Goal: Task Accomplishment & Management: Use online tool/utility

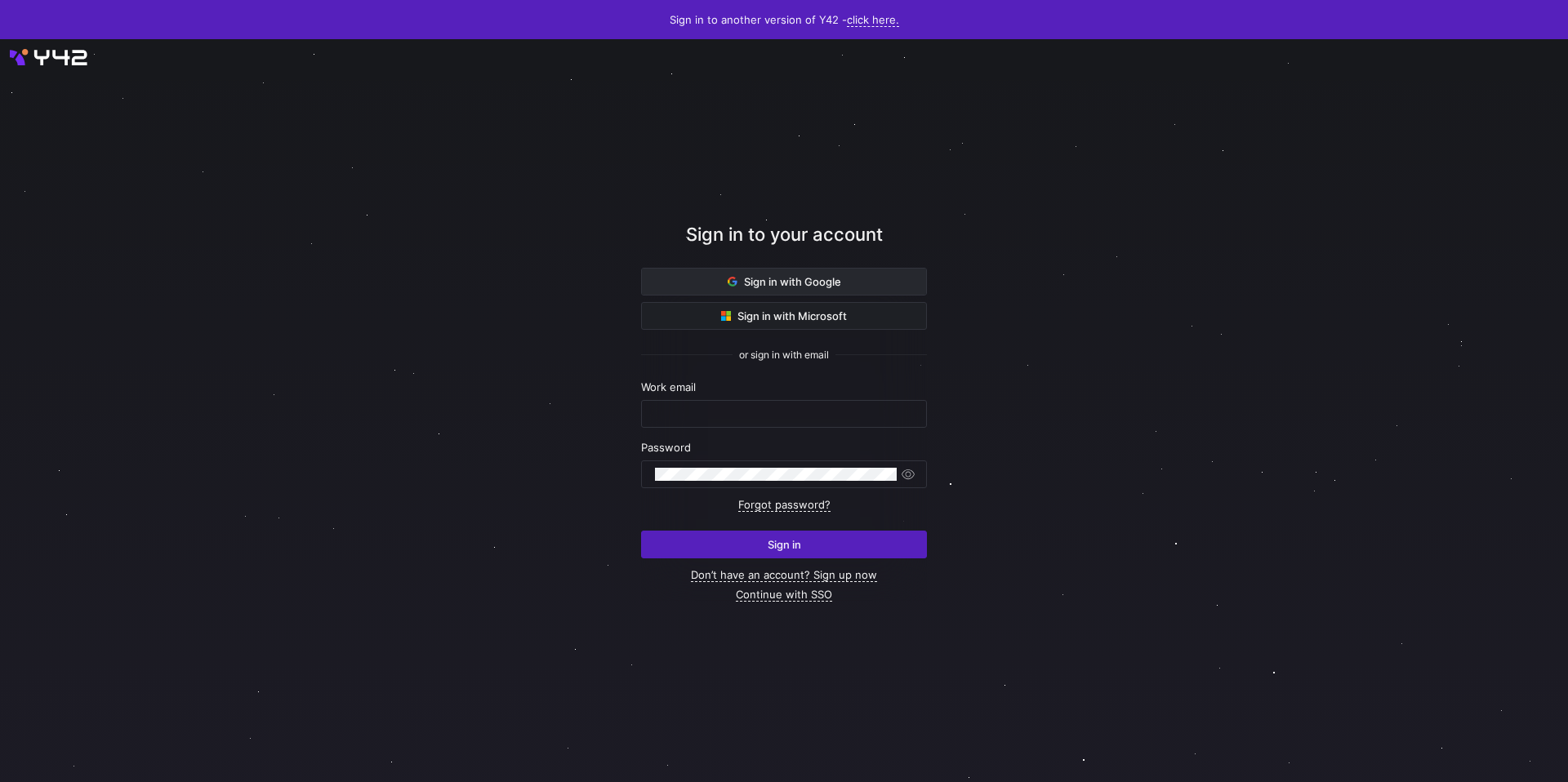
click at [803, 281] on span "Sign in with Google" at bounding box center [784, 282] width 114 height 13
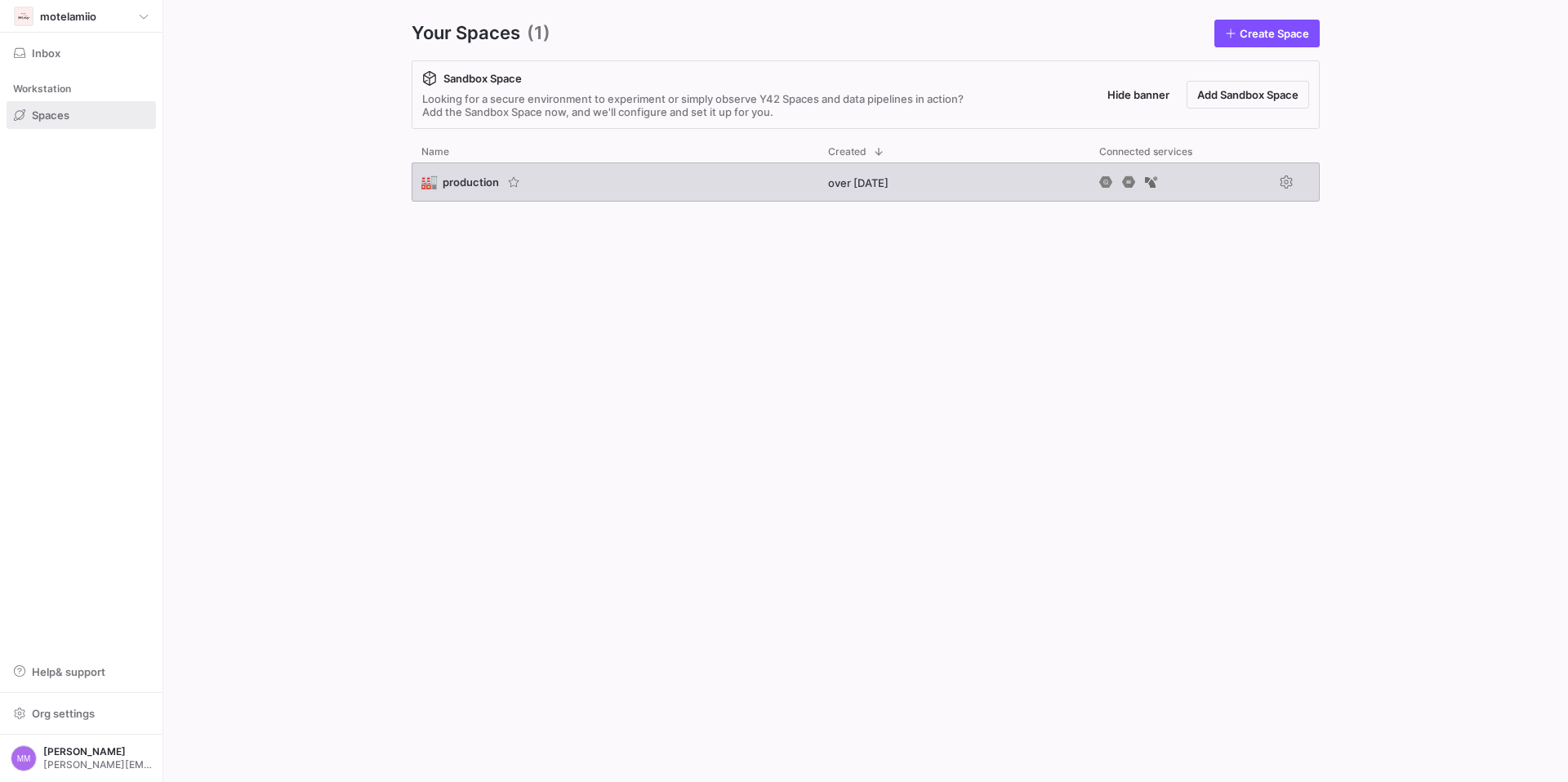
click at [468, 183] on span "production" at bounding box center [470, 182] width 57 height 13
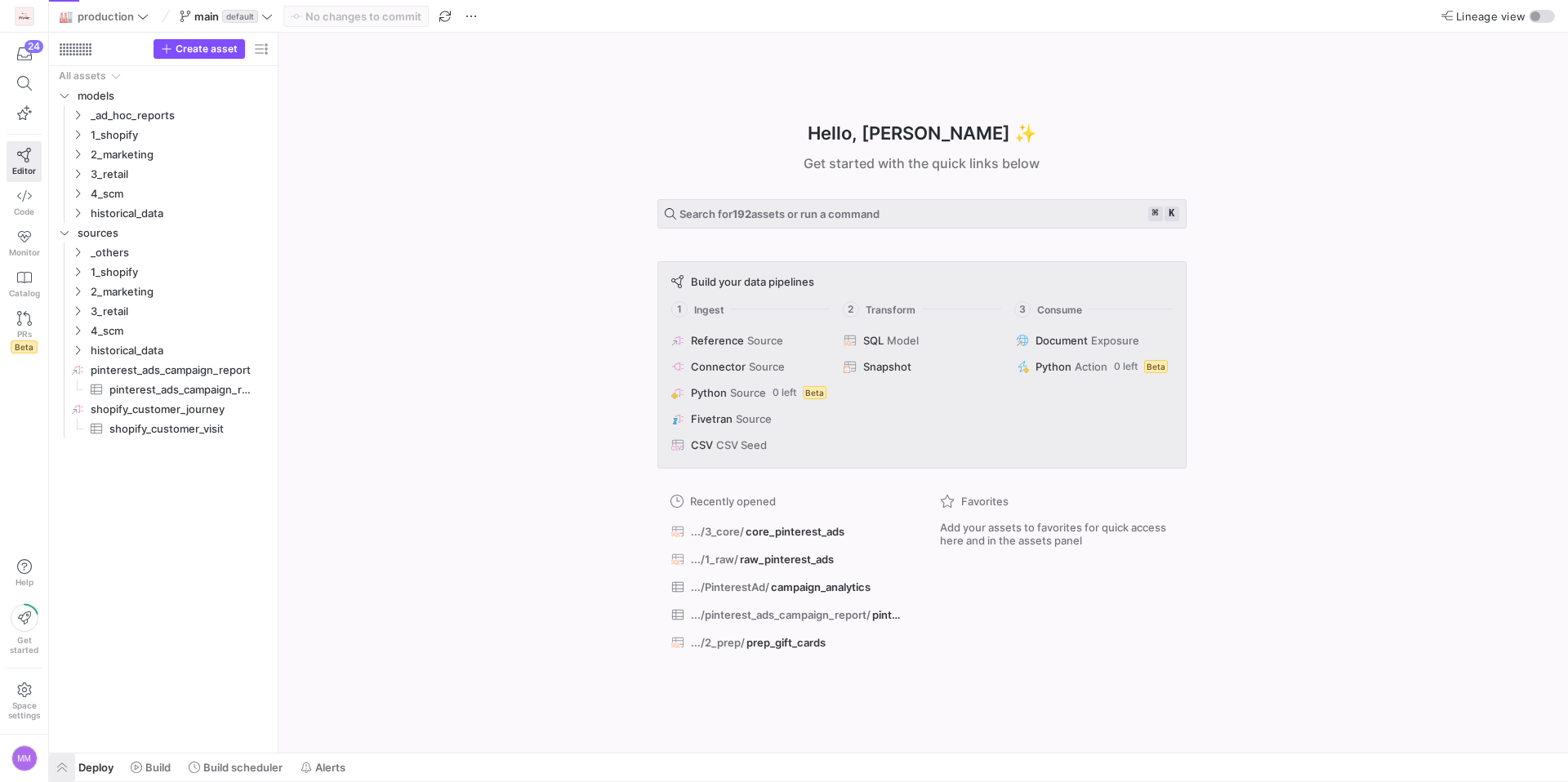
click at [62, 767] on span "button" at bounding box center [62, 767] width 26 height 28
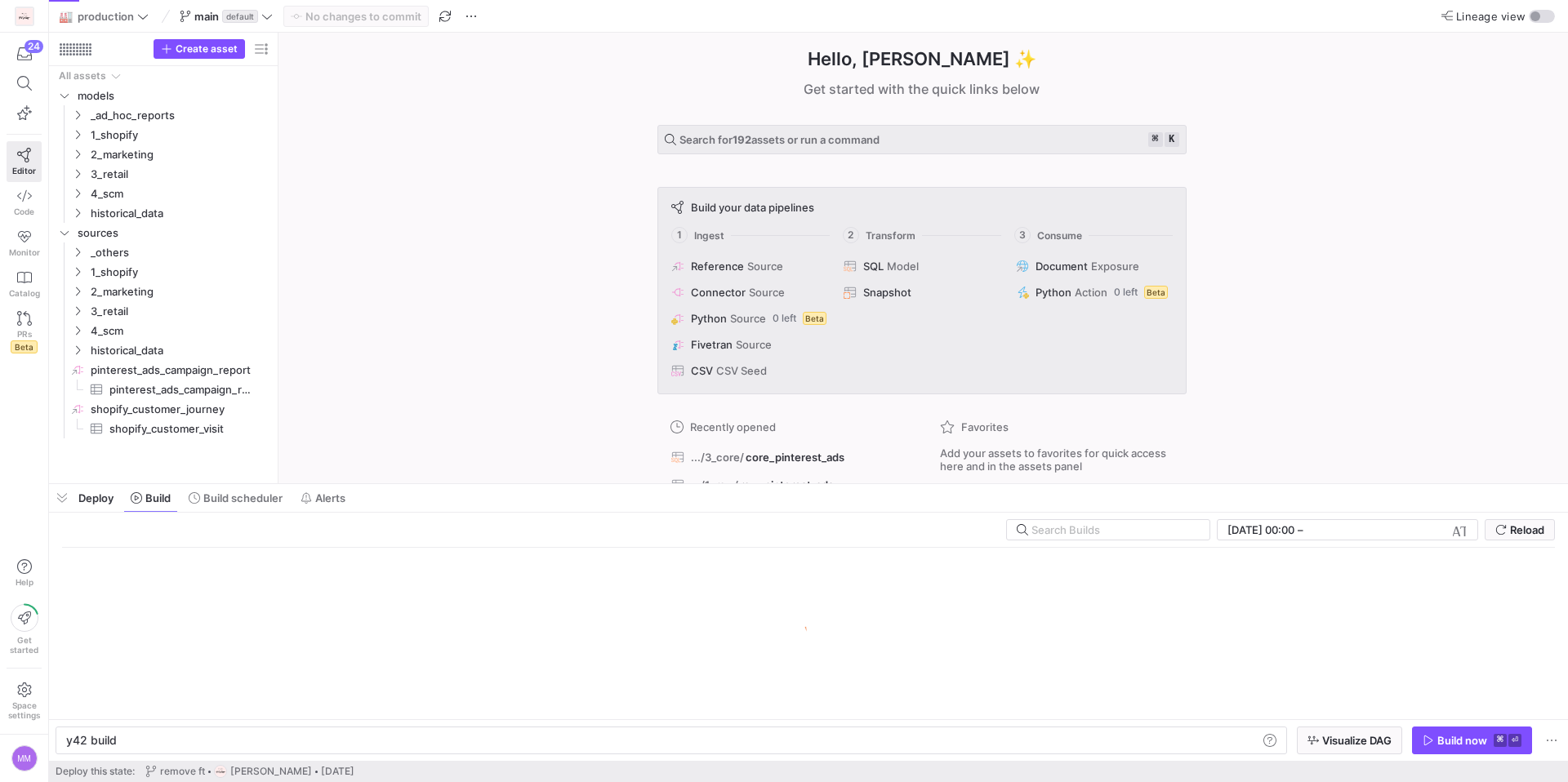
scroll to position [0, 49]
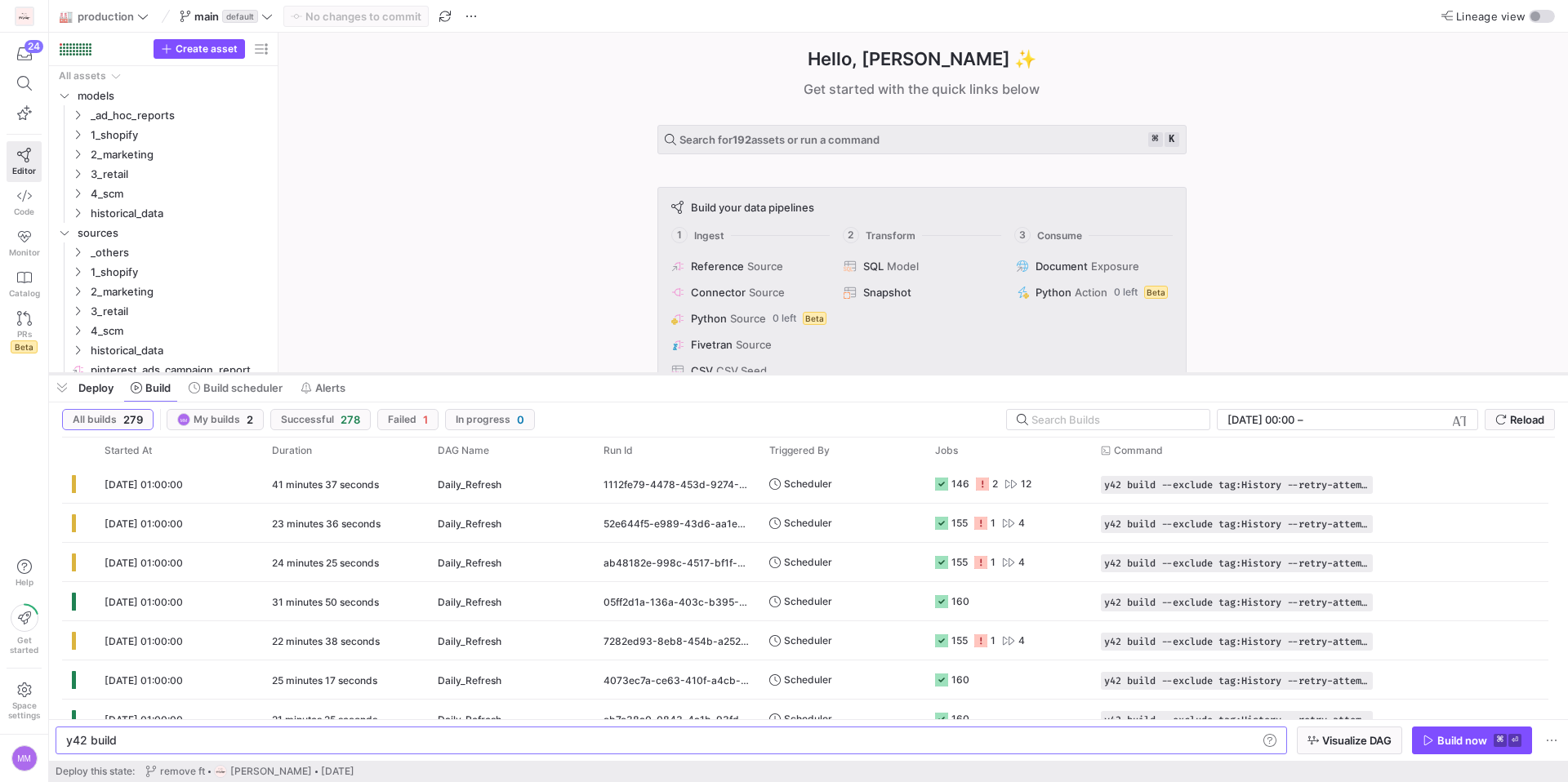
drag, startPoint x: 500, startPoint y: 484, endPoint x: 499, endPoint y: 373, distance: 111.0
click at [499, 373] on div at bounding box center [809, 374] width 1519 height 7
click at [319, 481] on y42-duration "41 minutes 37 seconds" at bounding box center [325, 484] width 107 height 12
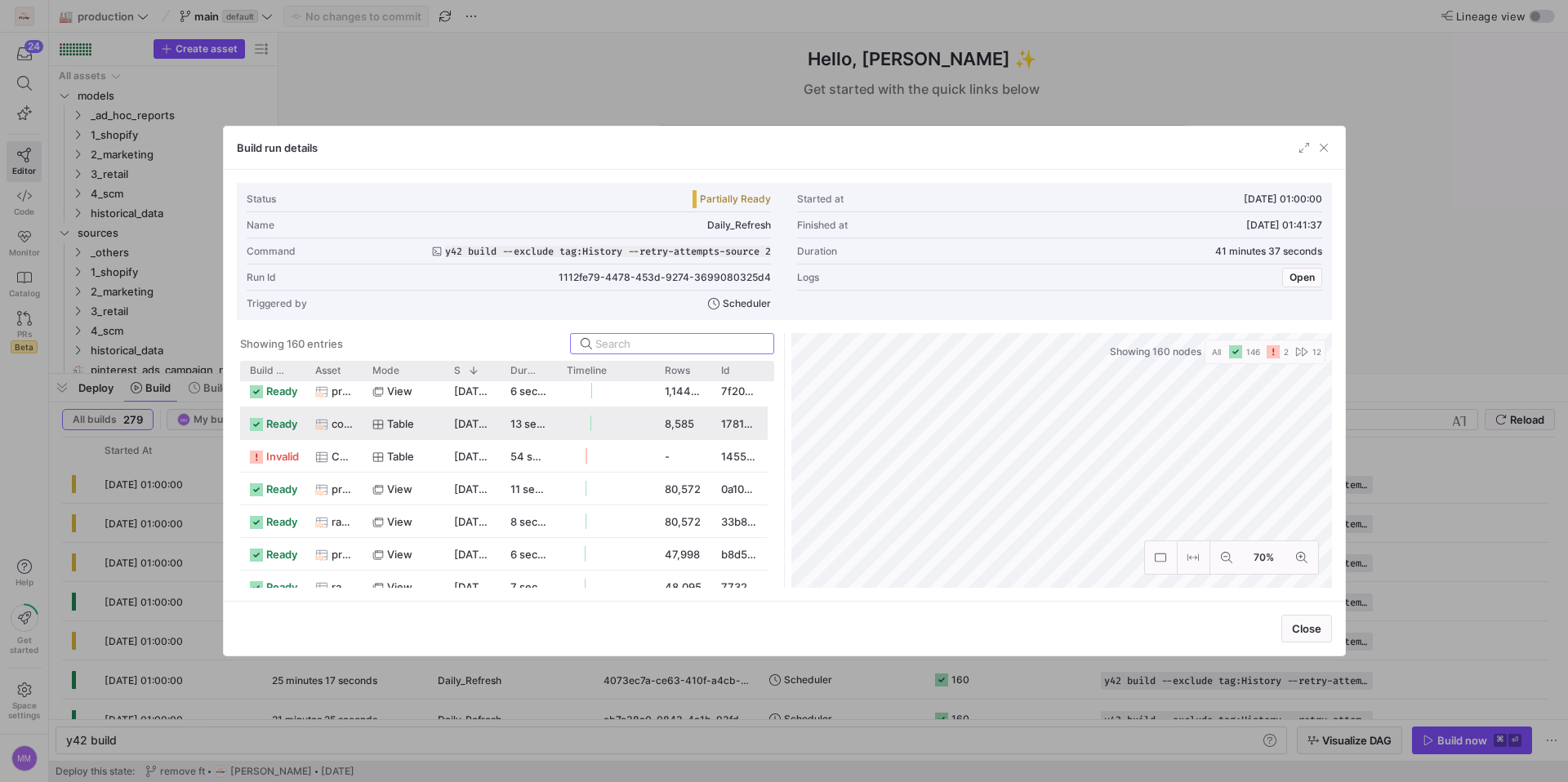
scroll to position [732, 0]
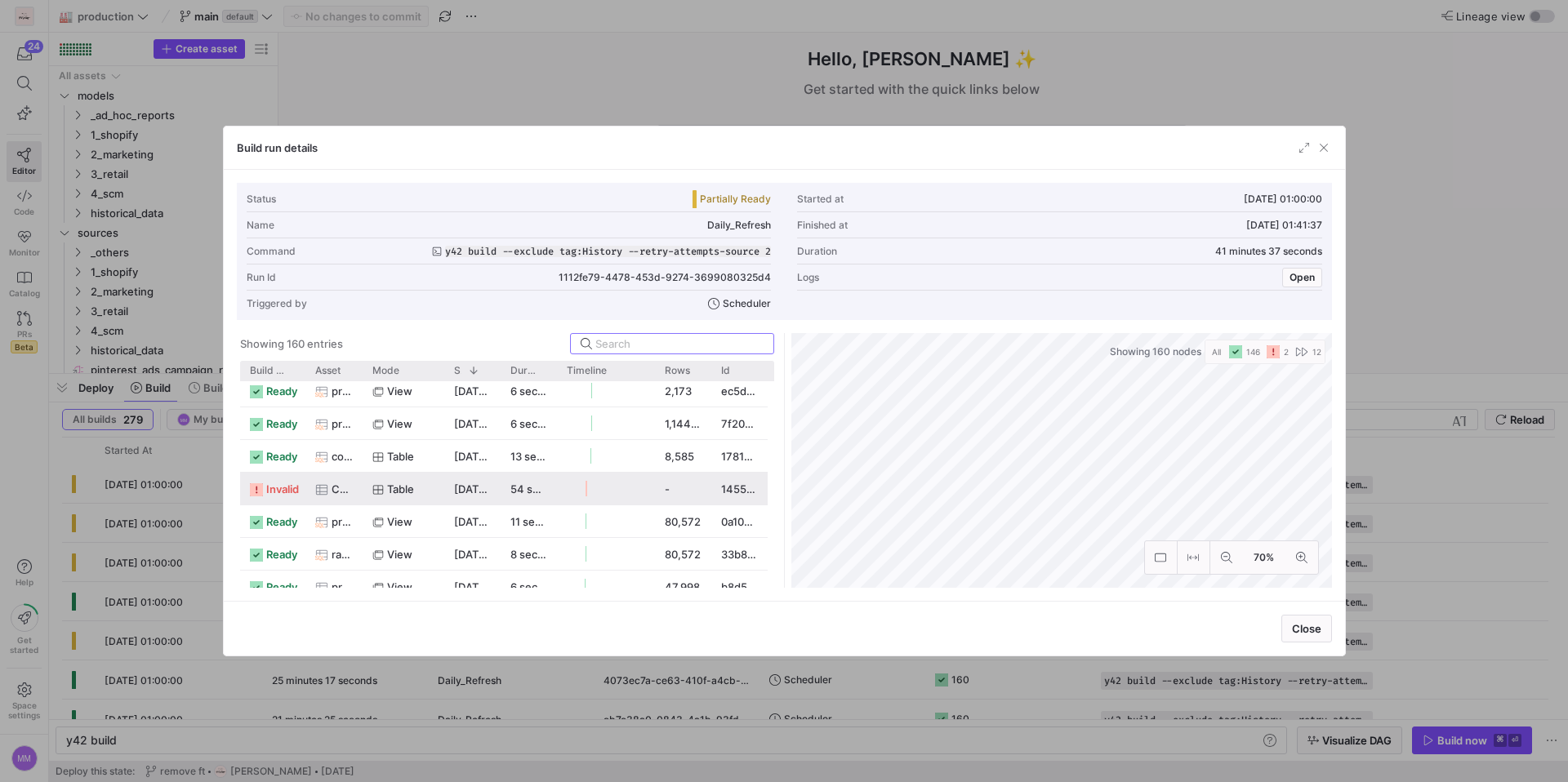
click at [347, 487] on span "Campaign" at bounding box center [342, 489] width 21 height 32
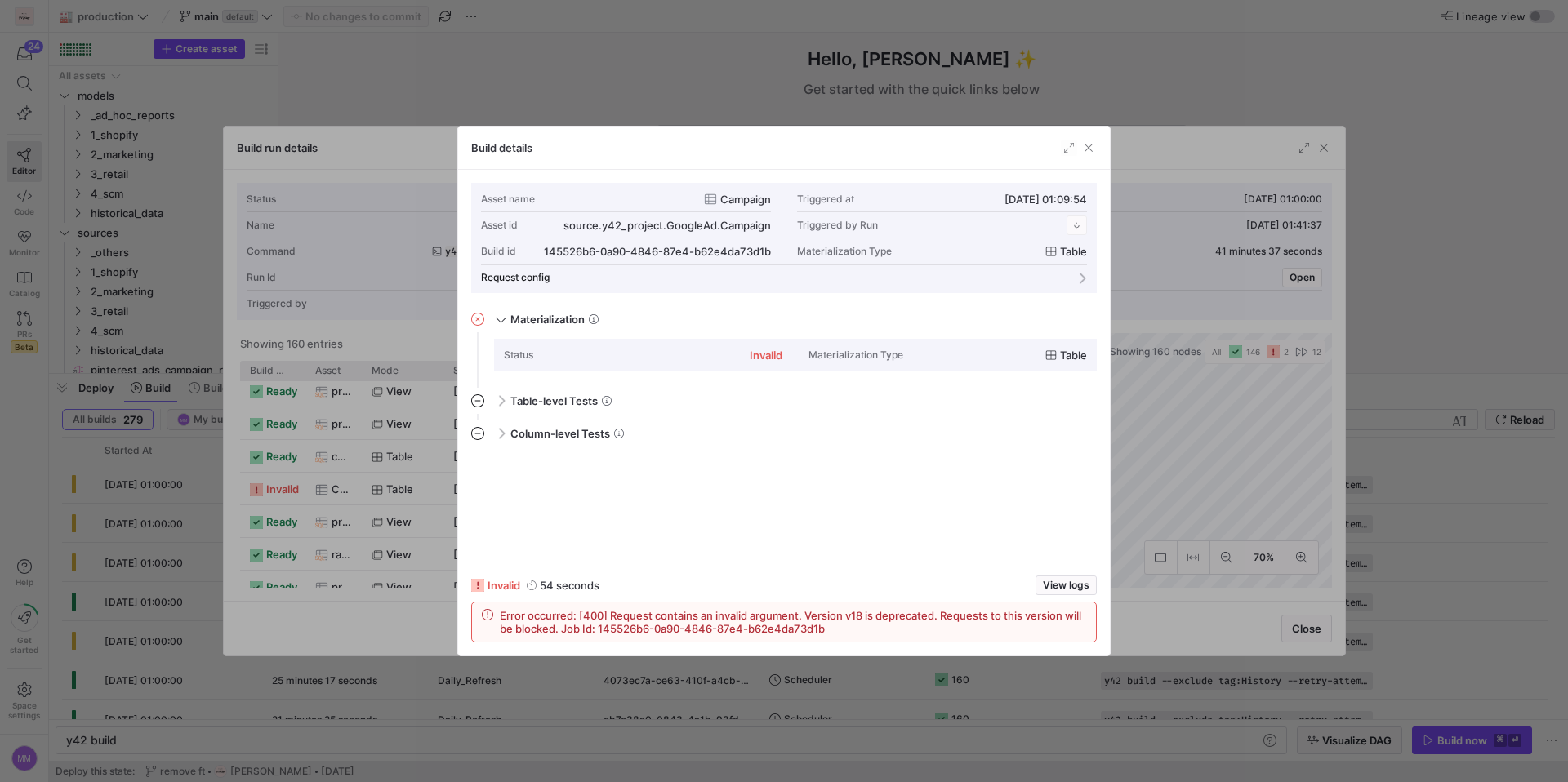
scroll to position [147, 0]
click at [1093, 147] on span "button" at bounding box center [1089, 147] width 16 height 16
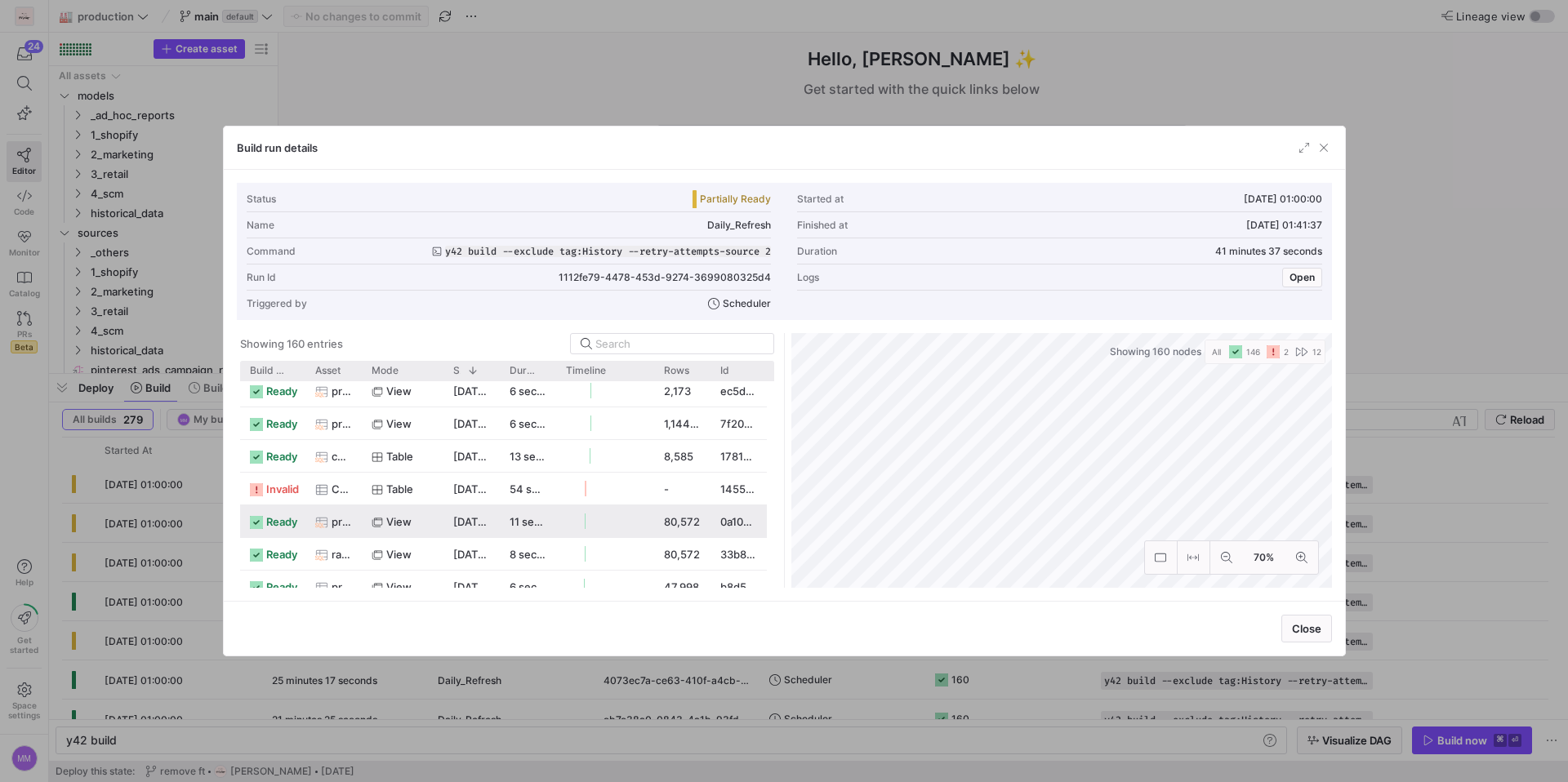
scroll to position [832, 0]
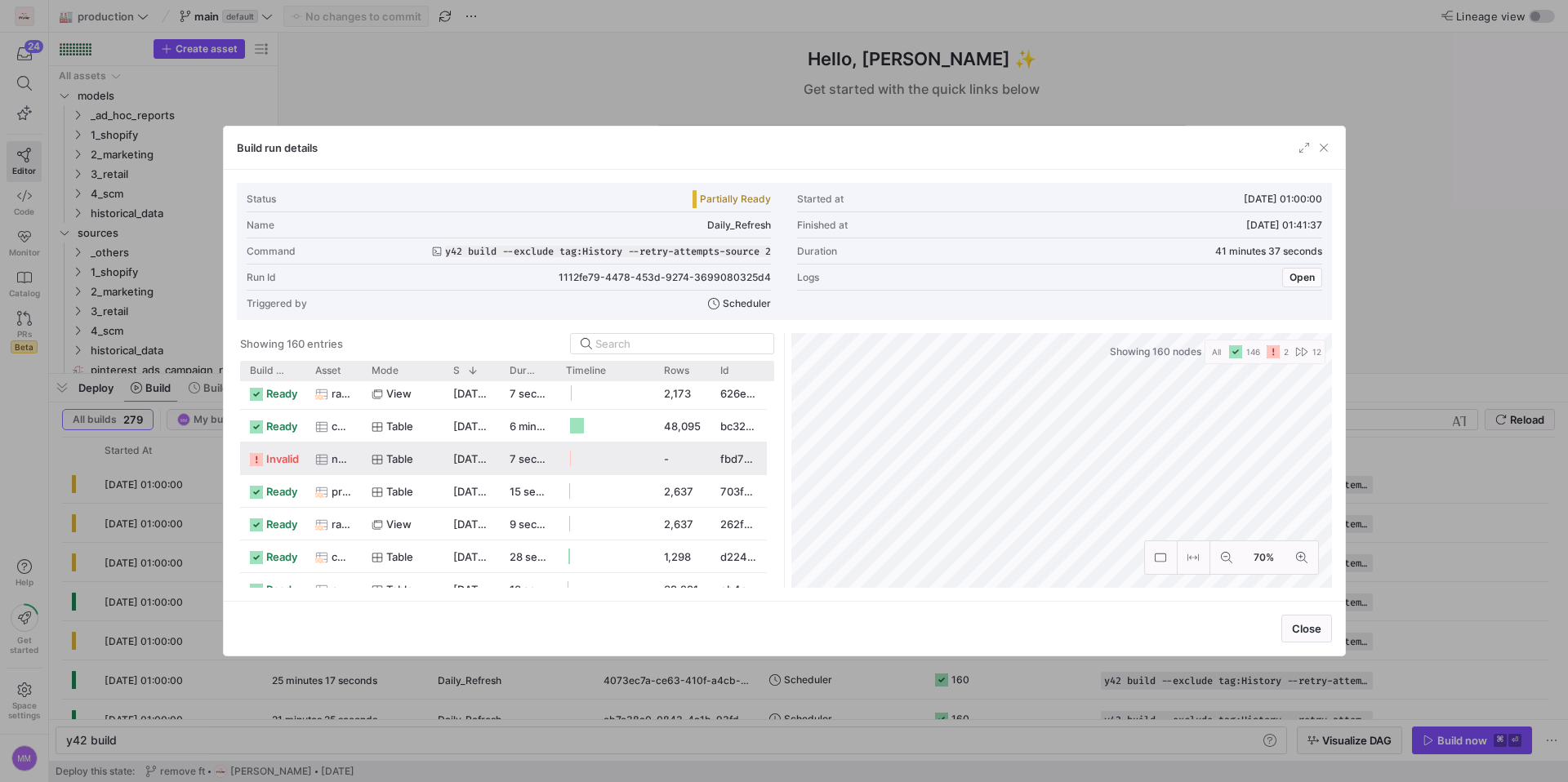
click at [334, 470] on span "netherlands_sales_report" at bounding box center [342, 459] width 20 height 32
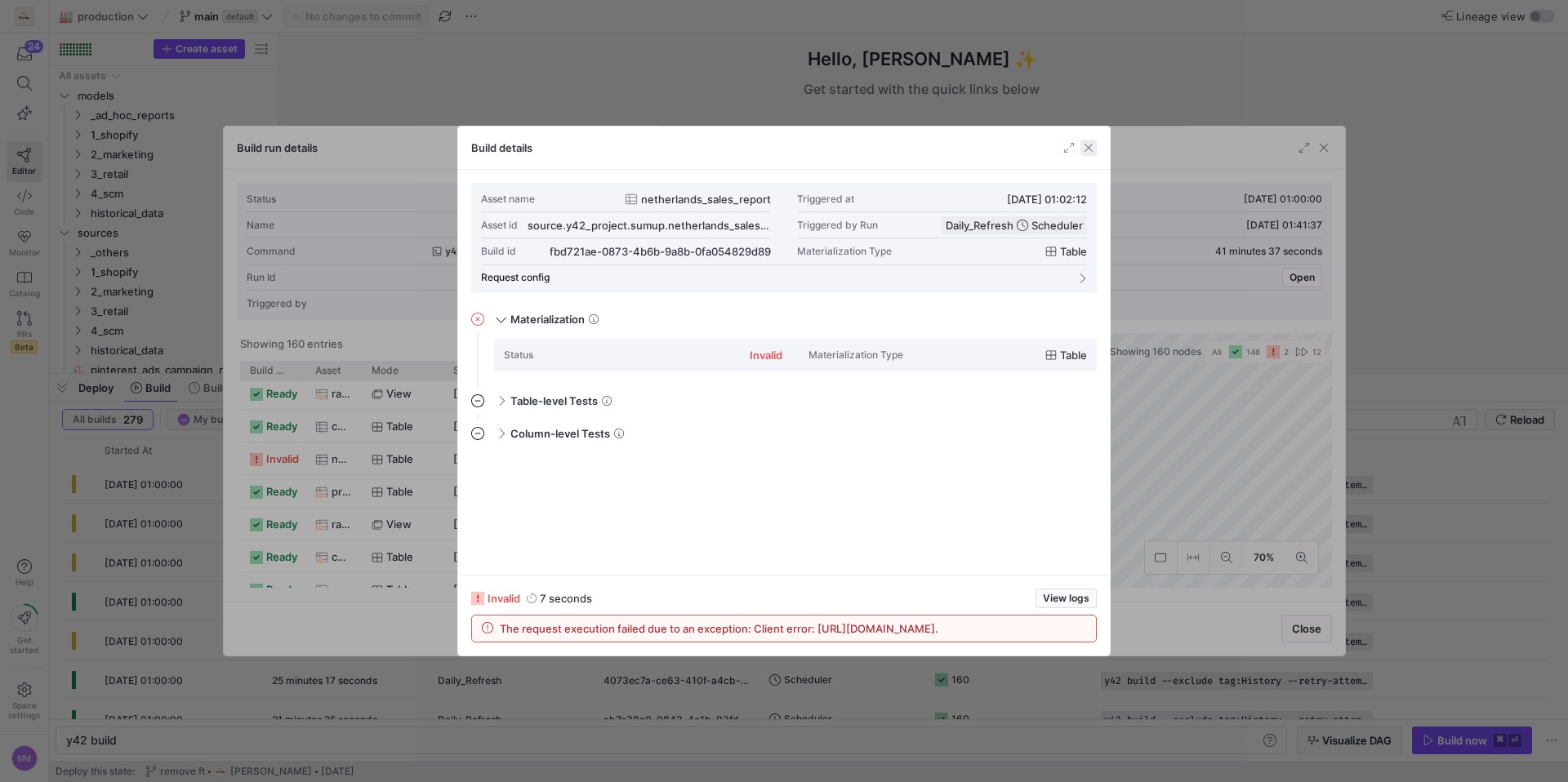
click at [1082, 143] on span "button" at bounding box center [1089, 147] width 16 height 16
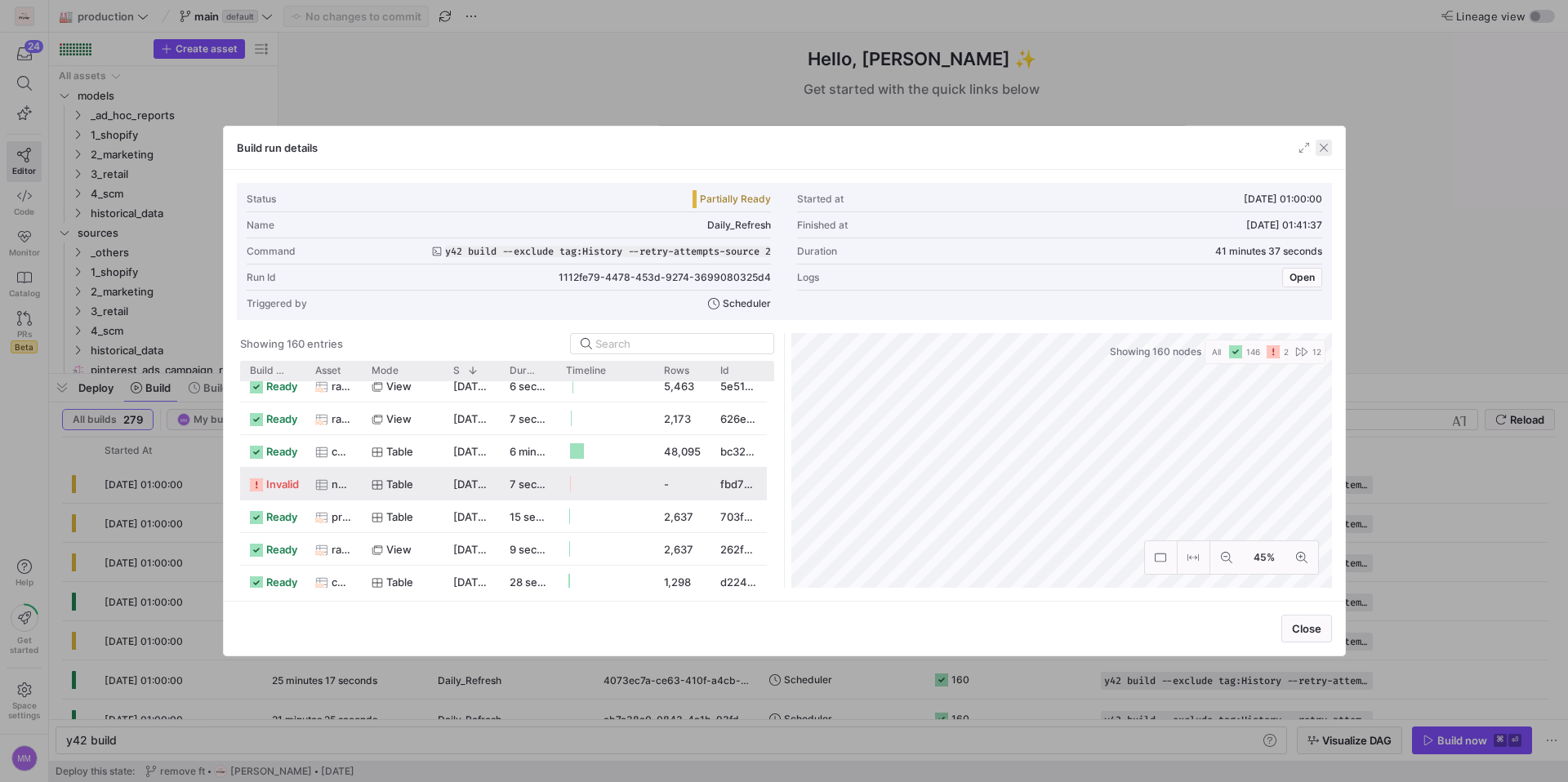
click at [1325, 154] on span "button" at bounding box center [1324, 147] width 16 height 16
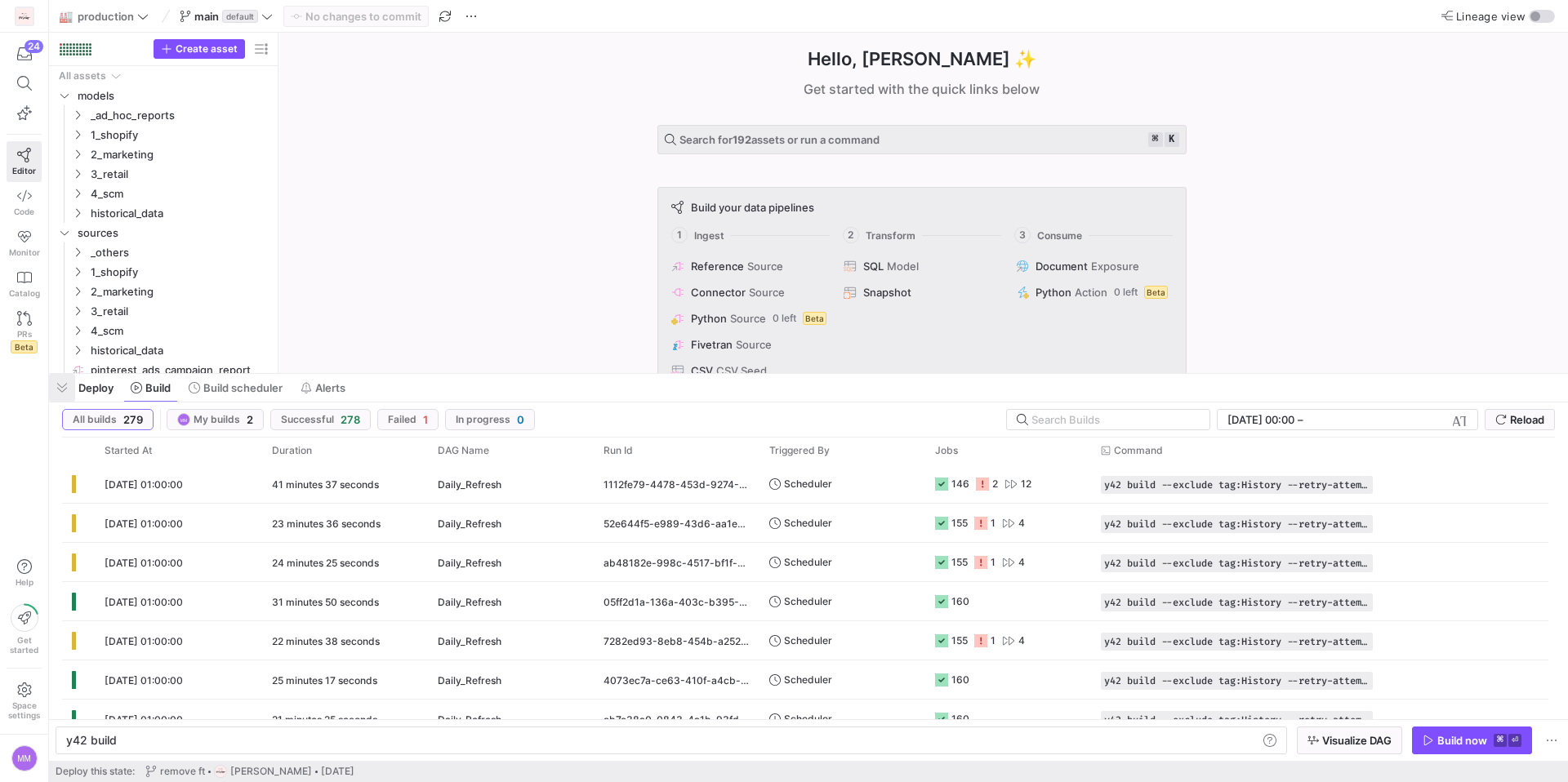
click at [57, 395] on span "button" at bounding box center [62, 387] width 26 height 28
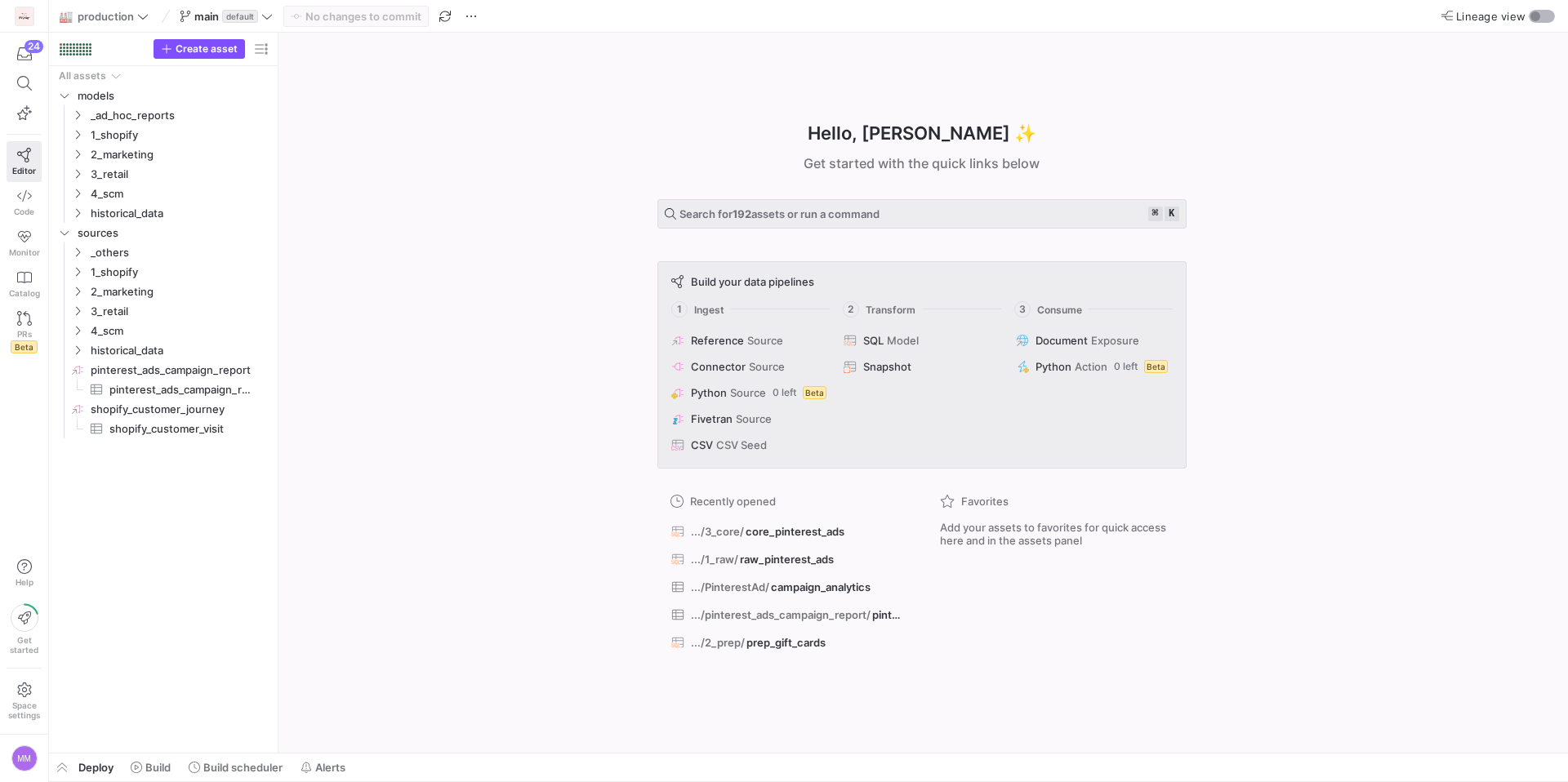
click at [1543, 15] on div "button" at bounding box center [1542, 16] width 26 height 13
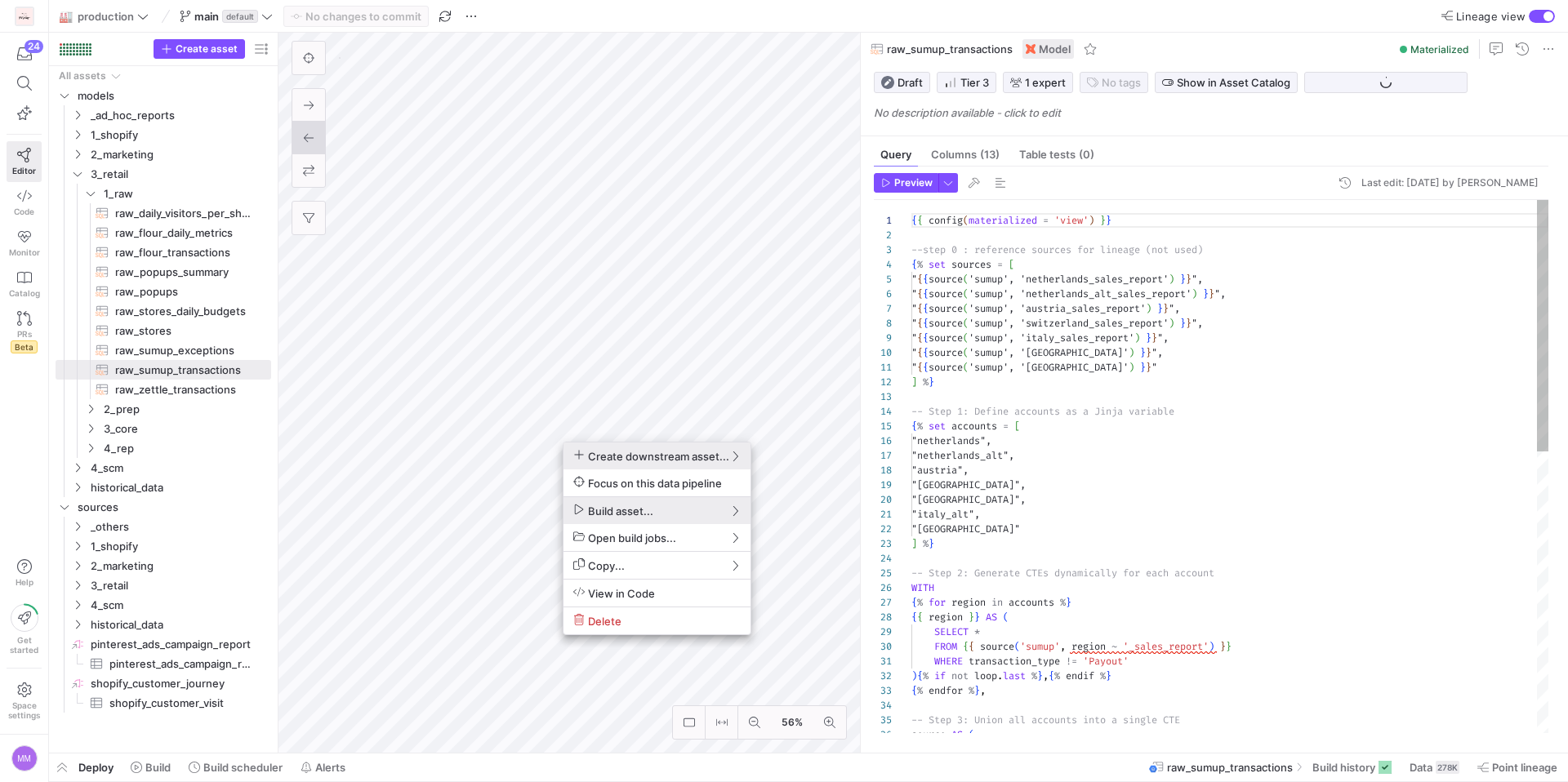
scroll to position [147, 0]
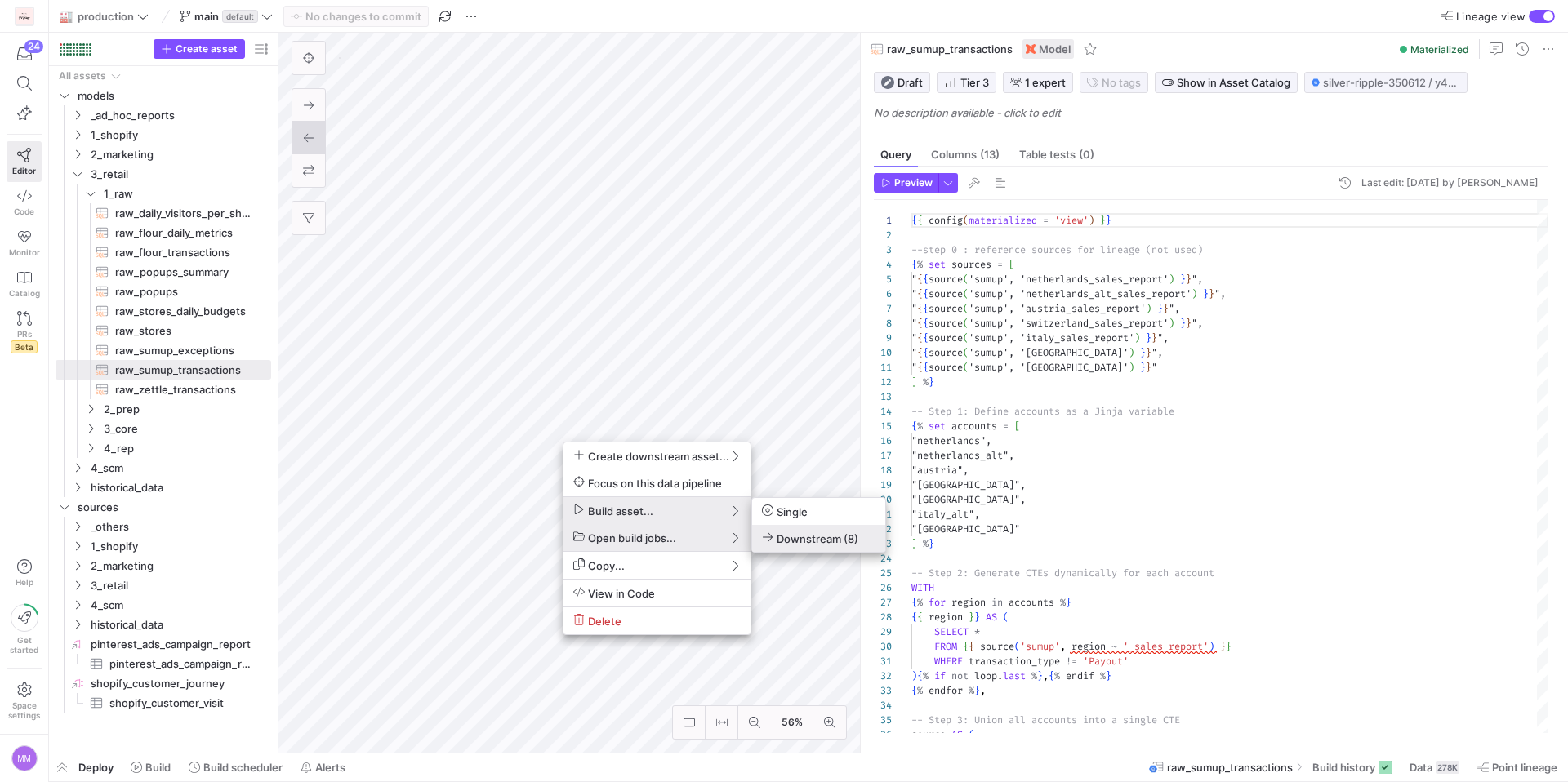
click at [791, 535] on span "Downstream (8)" at bounding box center [810, 538] width 97 height 14
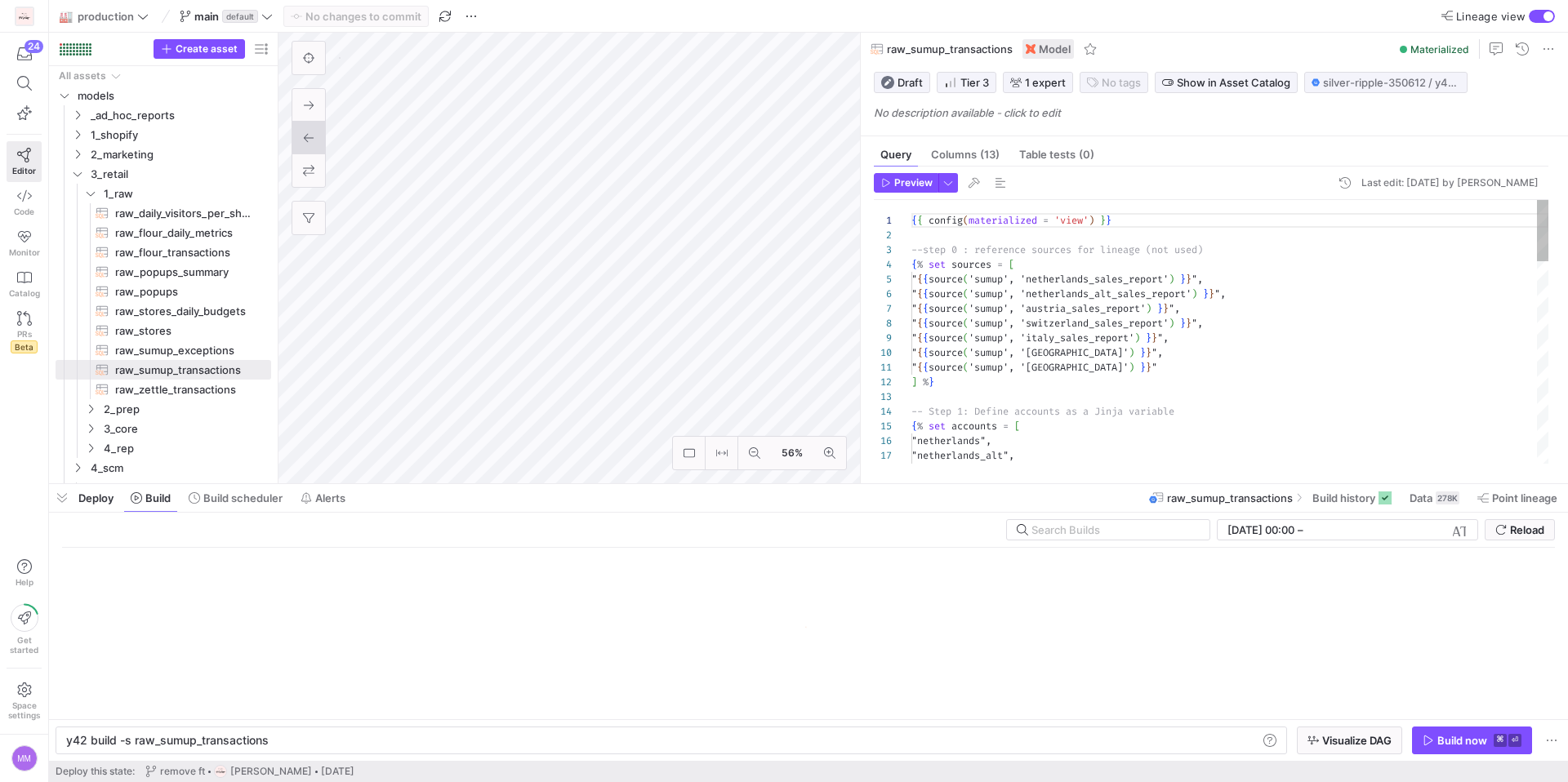
scroll to position [0, 200]
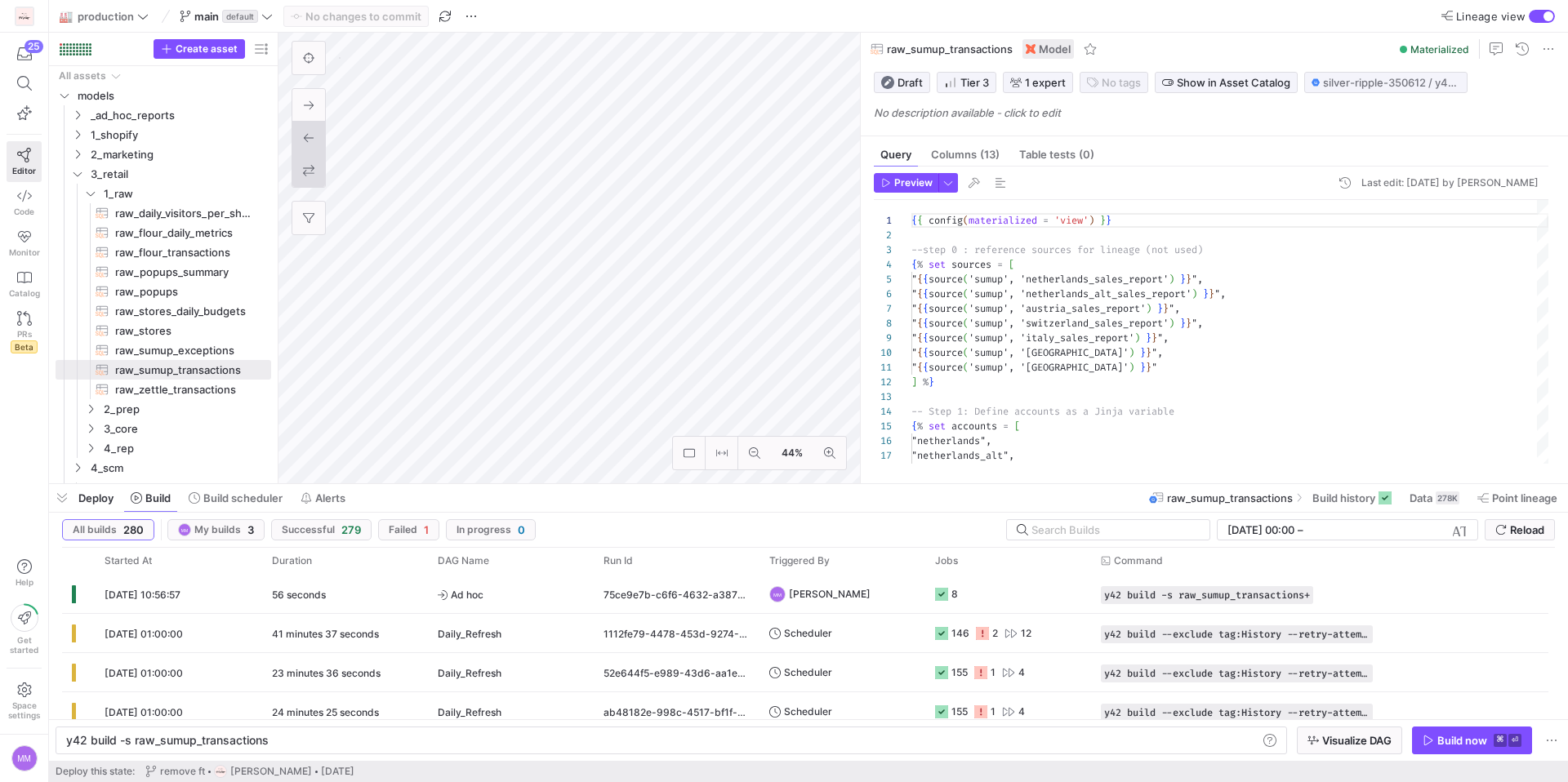
click at [309, 172] on icon at bounding box center [309, 170] width 11 height 11
type textarea "{{ config(materialized = 'table') }} -- sources are set just for lineage purpos…"
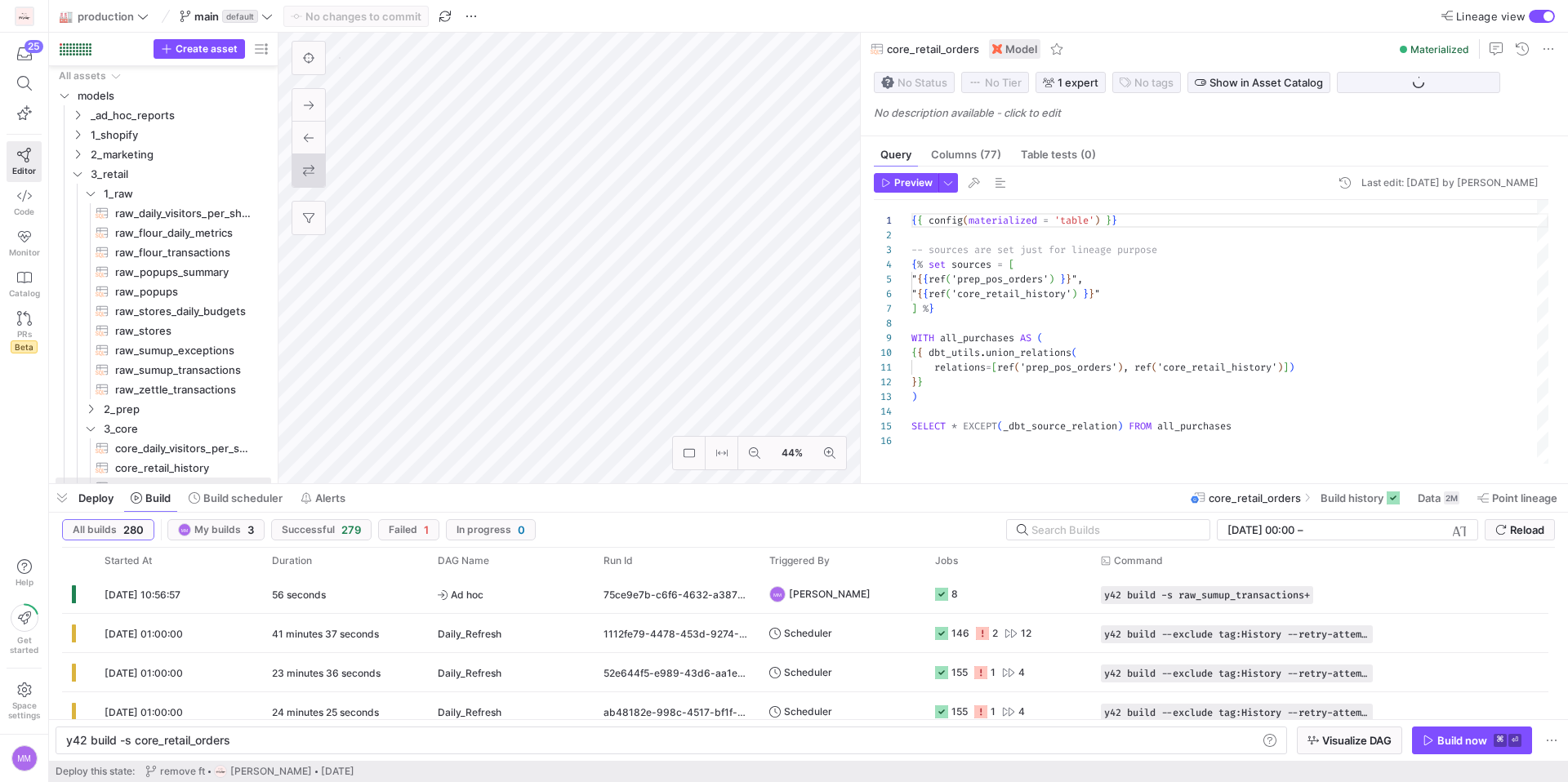
scroll to position [14, 0]
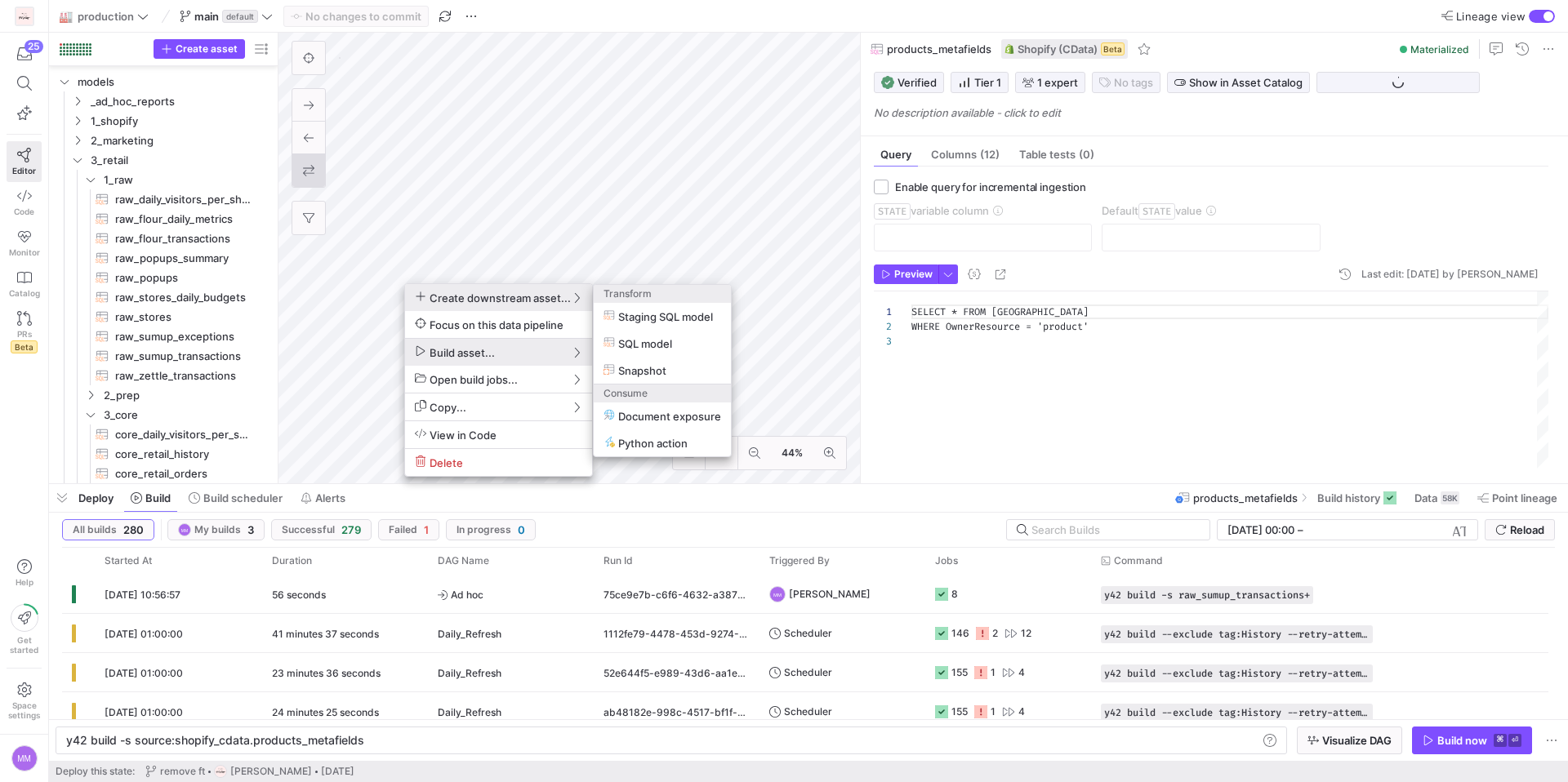
scroll to position [29, 0]
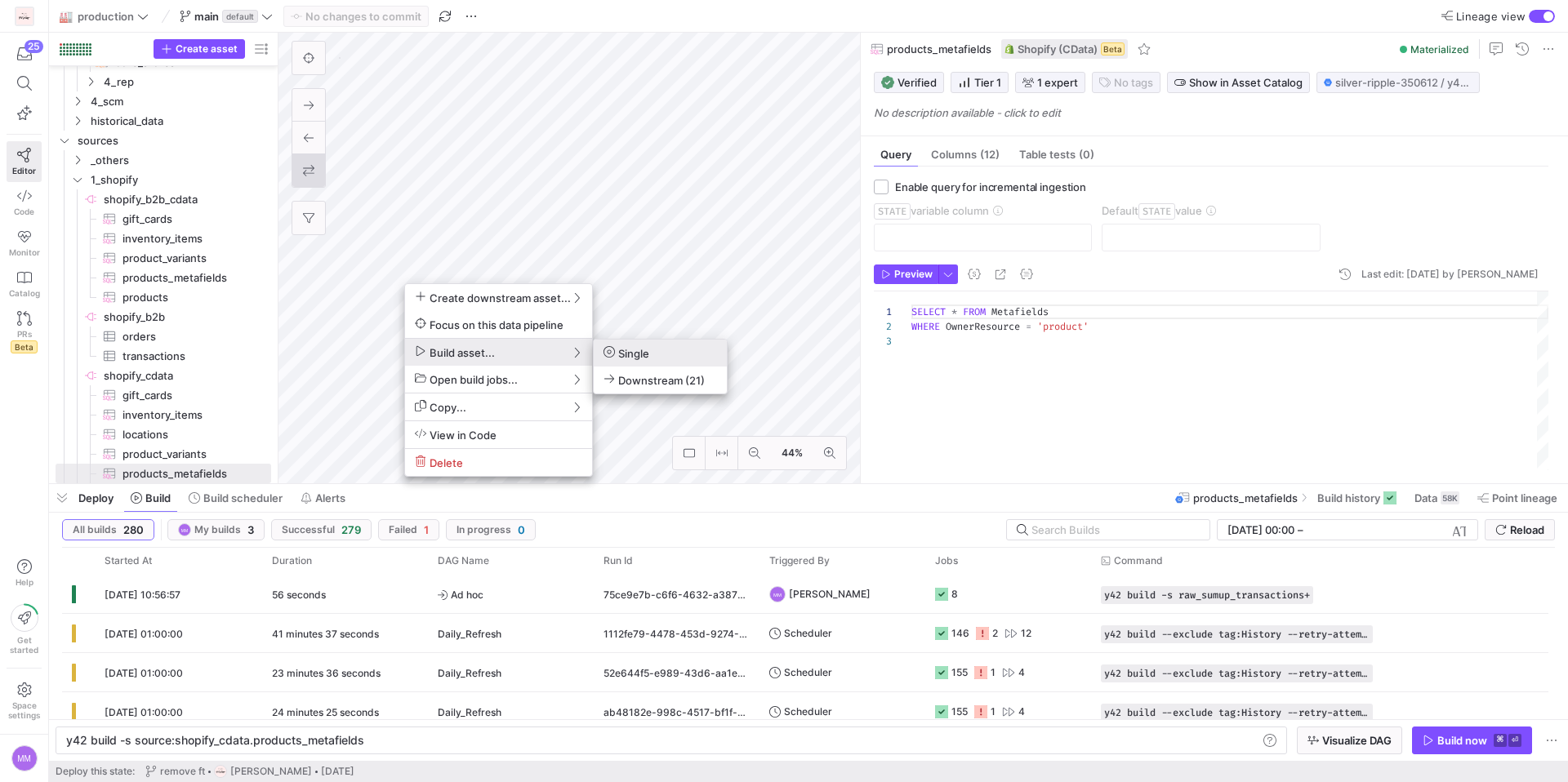
click at [632, 356] on span "Single" at bounding box center [627, 353] width 46 height 14
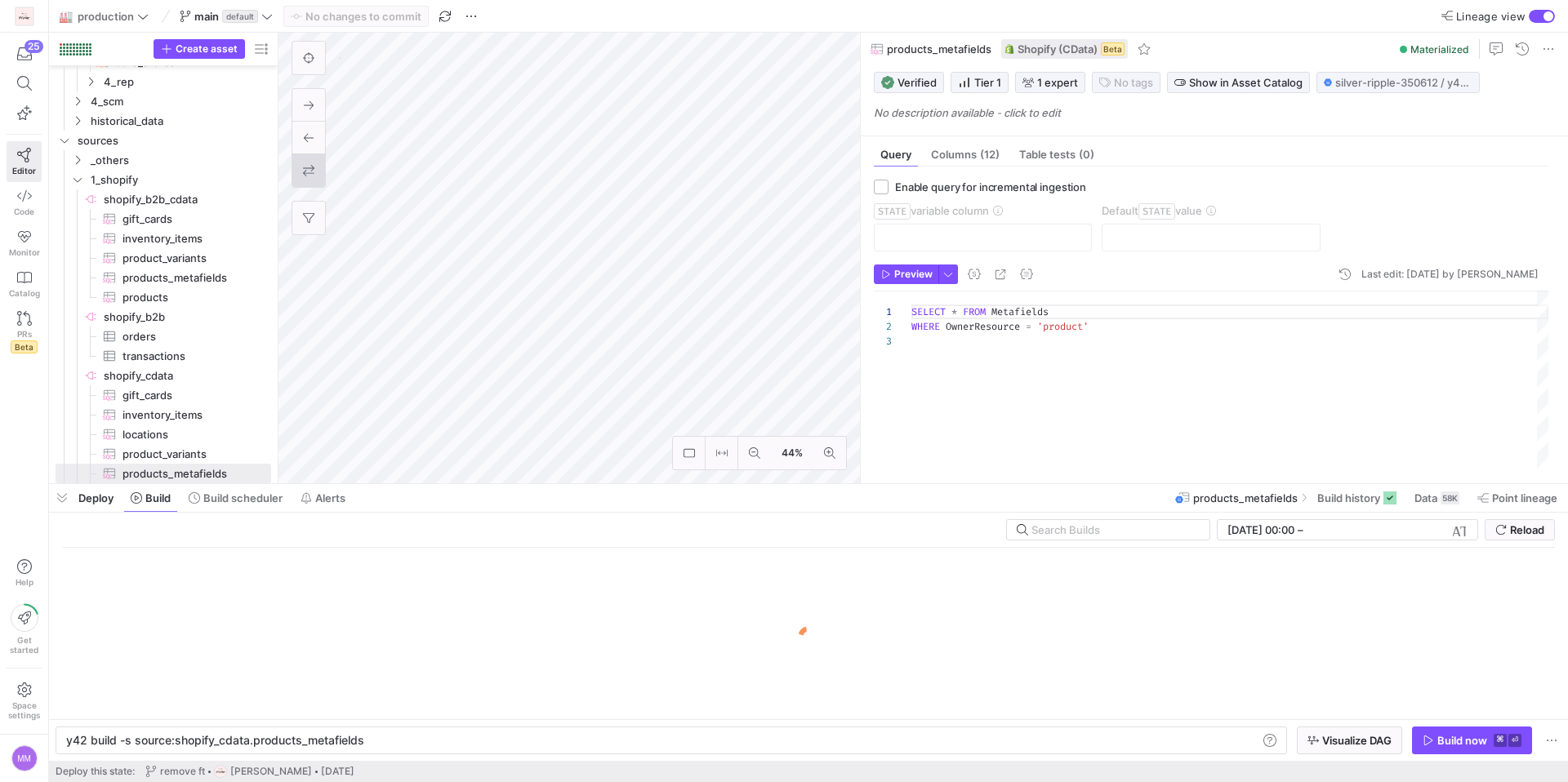
type textarea "y42 build -s source:shopify_[DOMAIN_NAME]_cards"
type textarea "SELECT * FROM giftcards"
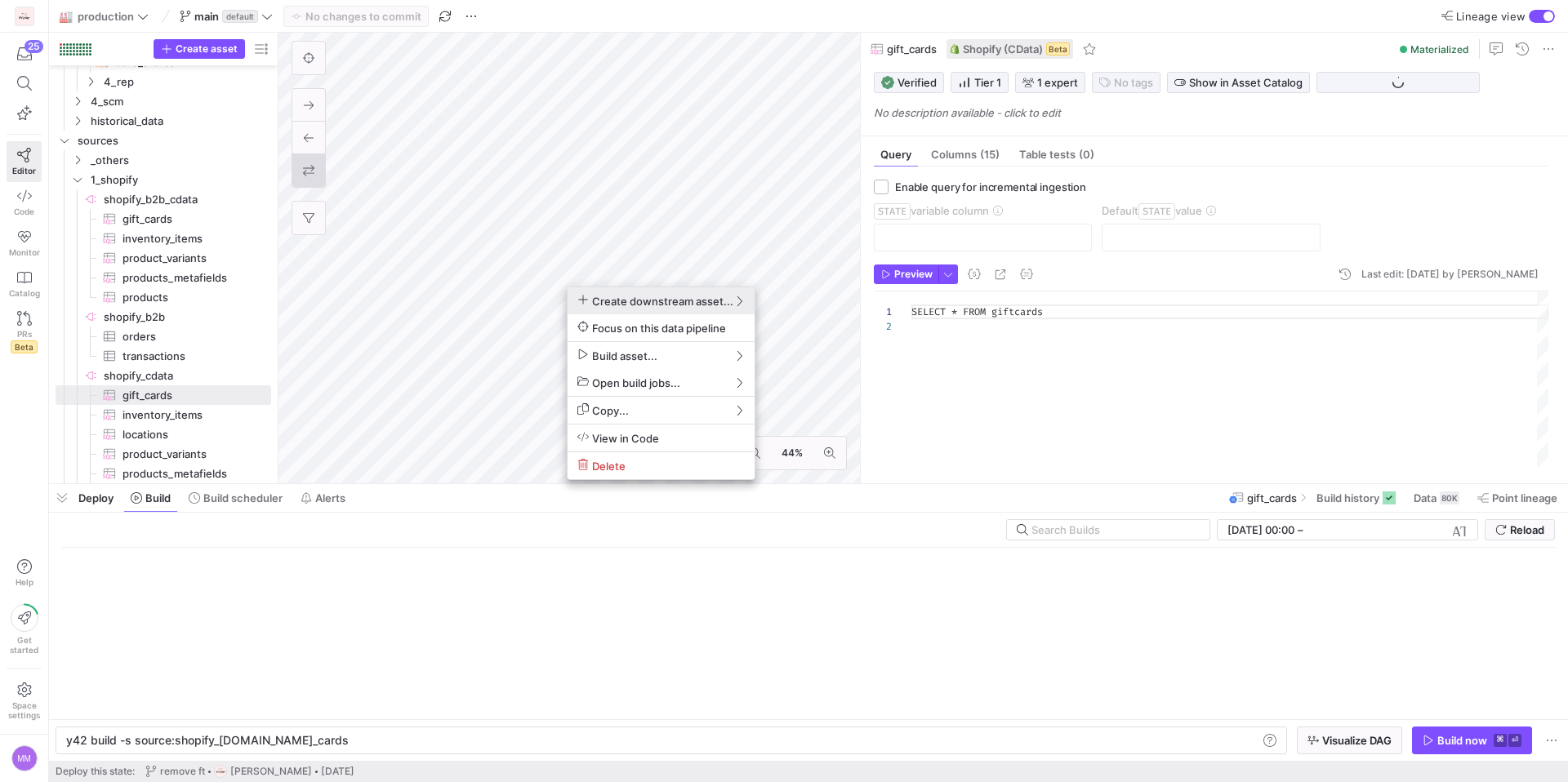
scroll to position [15, 0]
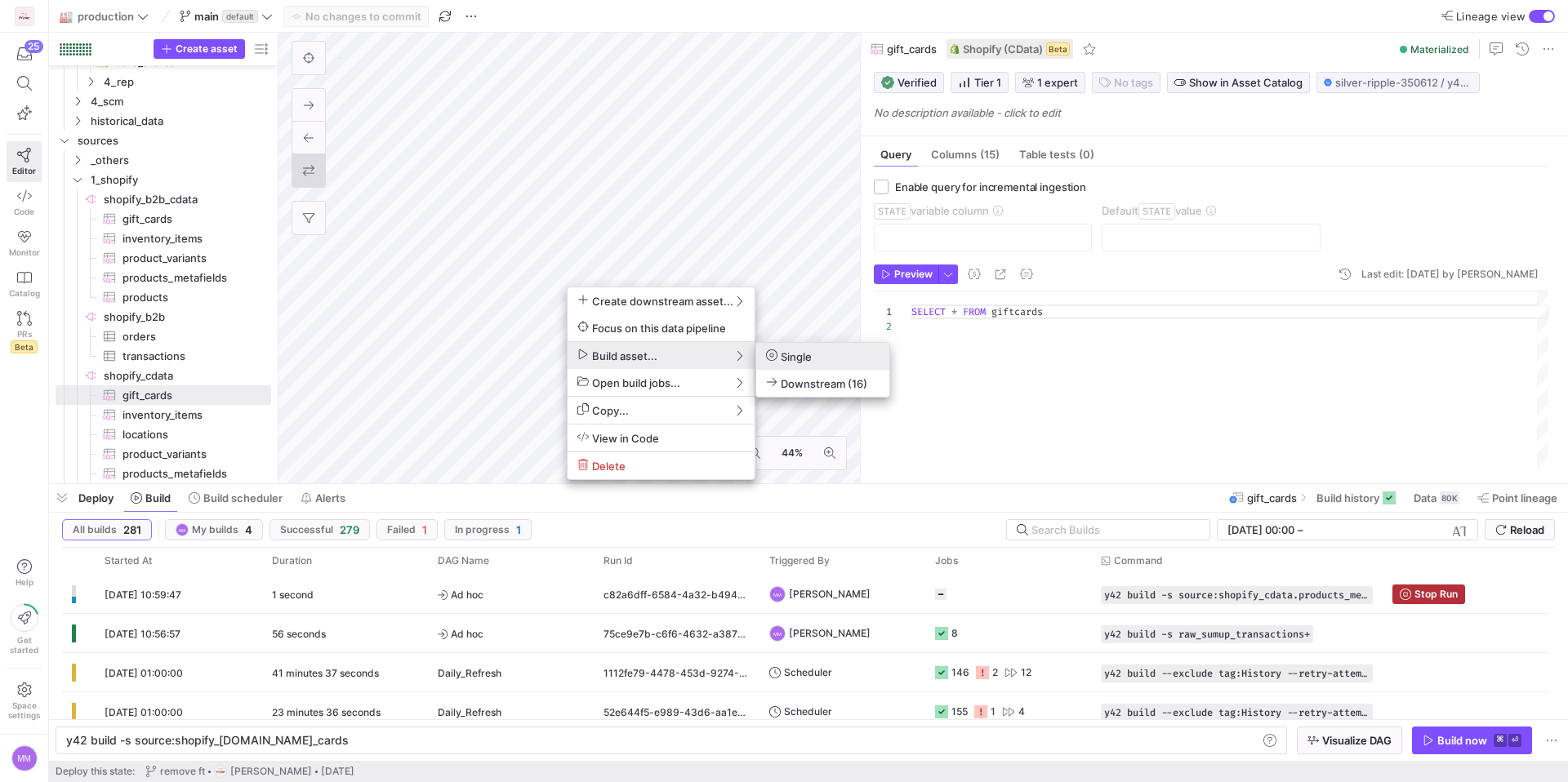
click at [627, 356] on span "Build asset..." at bounding box center [618, 355] width 80 height 14
click at [786, 360] on span "Single" at bounding box center [789, 356] width 46 height 14
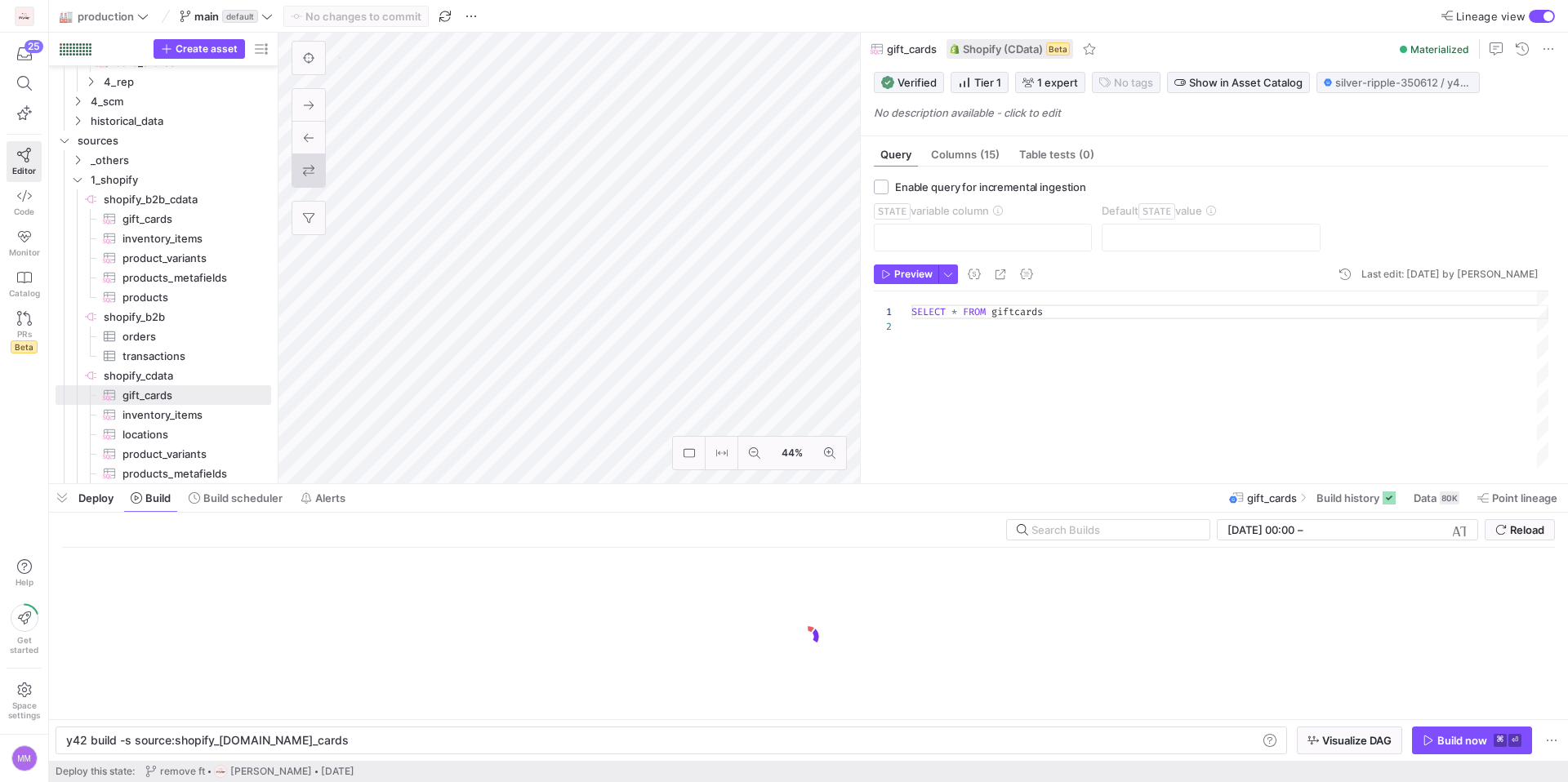
type textarea "y42 build -s source:shopify_cdata.inventory_items"
type textarea "SELECT id, legacyresourceid, unitcostamount FROM [DEMOGRAPHIC_DATA]"
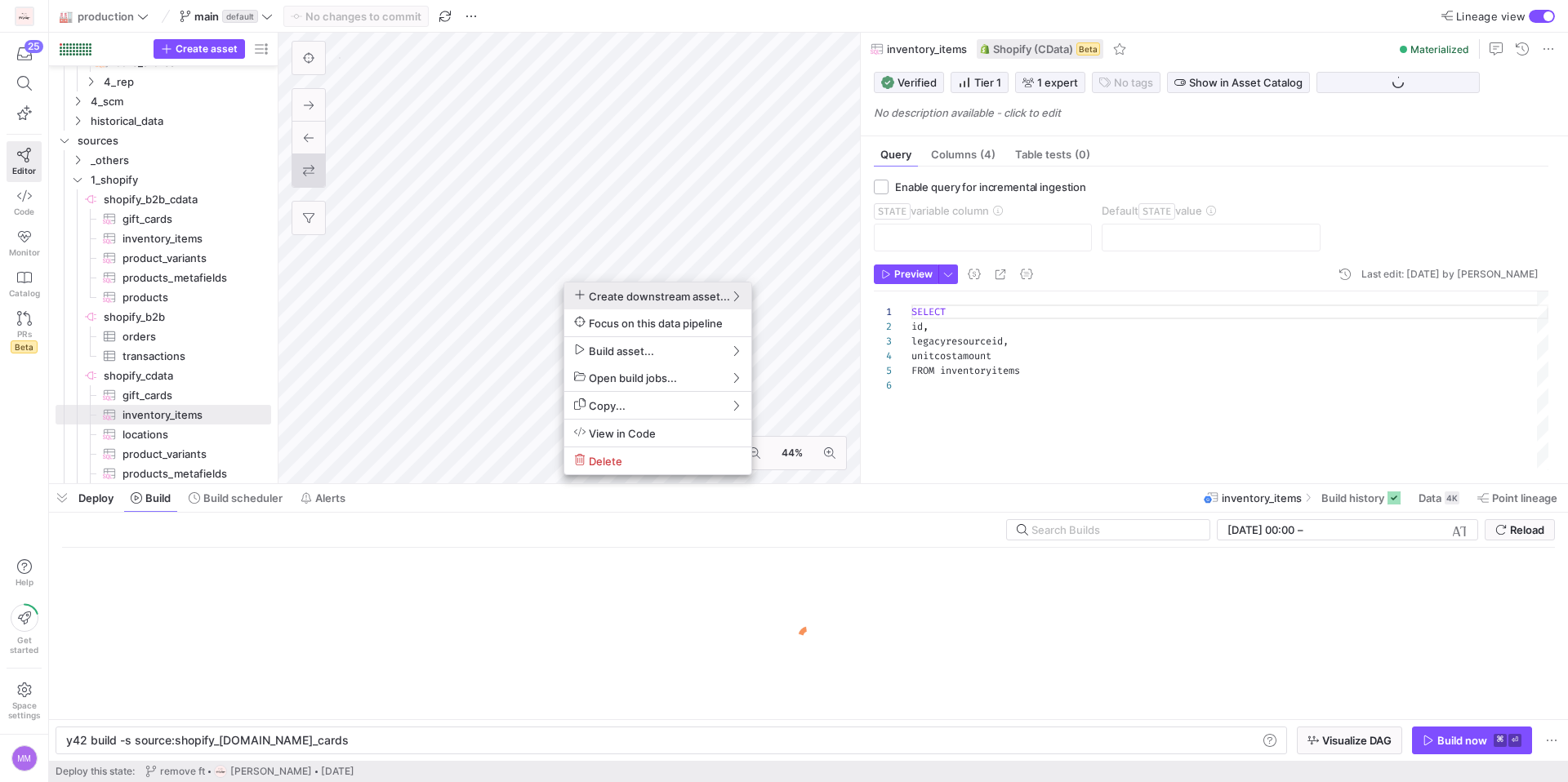
scroll to position [74, 0]
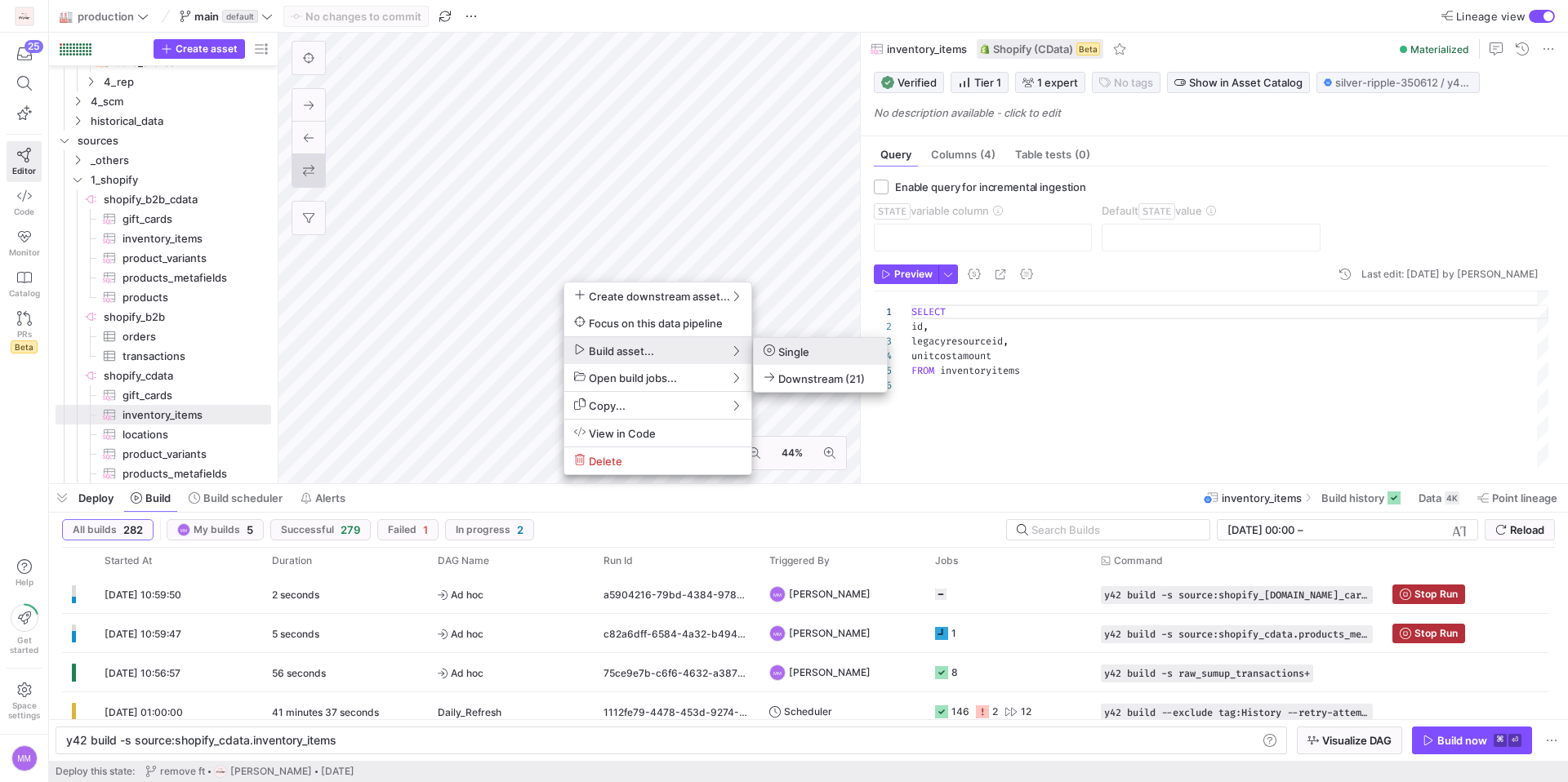
click at [799, 350] on span "Single" at bounding box center [786, 351] width 46 height 14
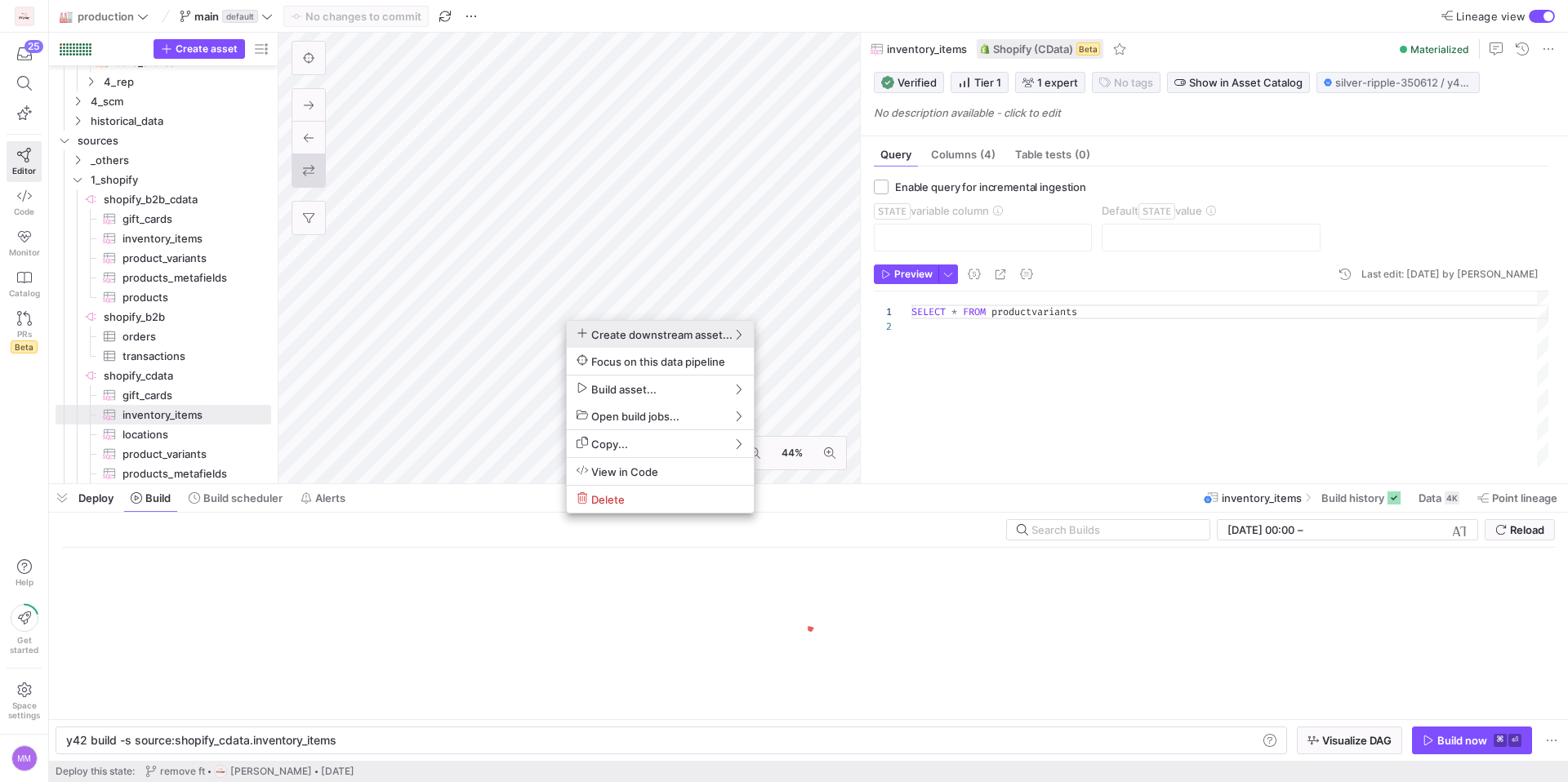
type textarea "y42 build -s source:shopify_cdata.product_variants"
type textarea "SELECT * FROM productvariants"
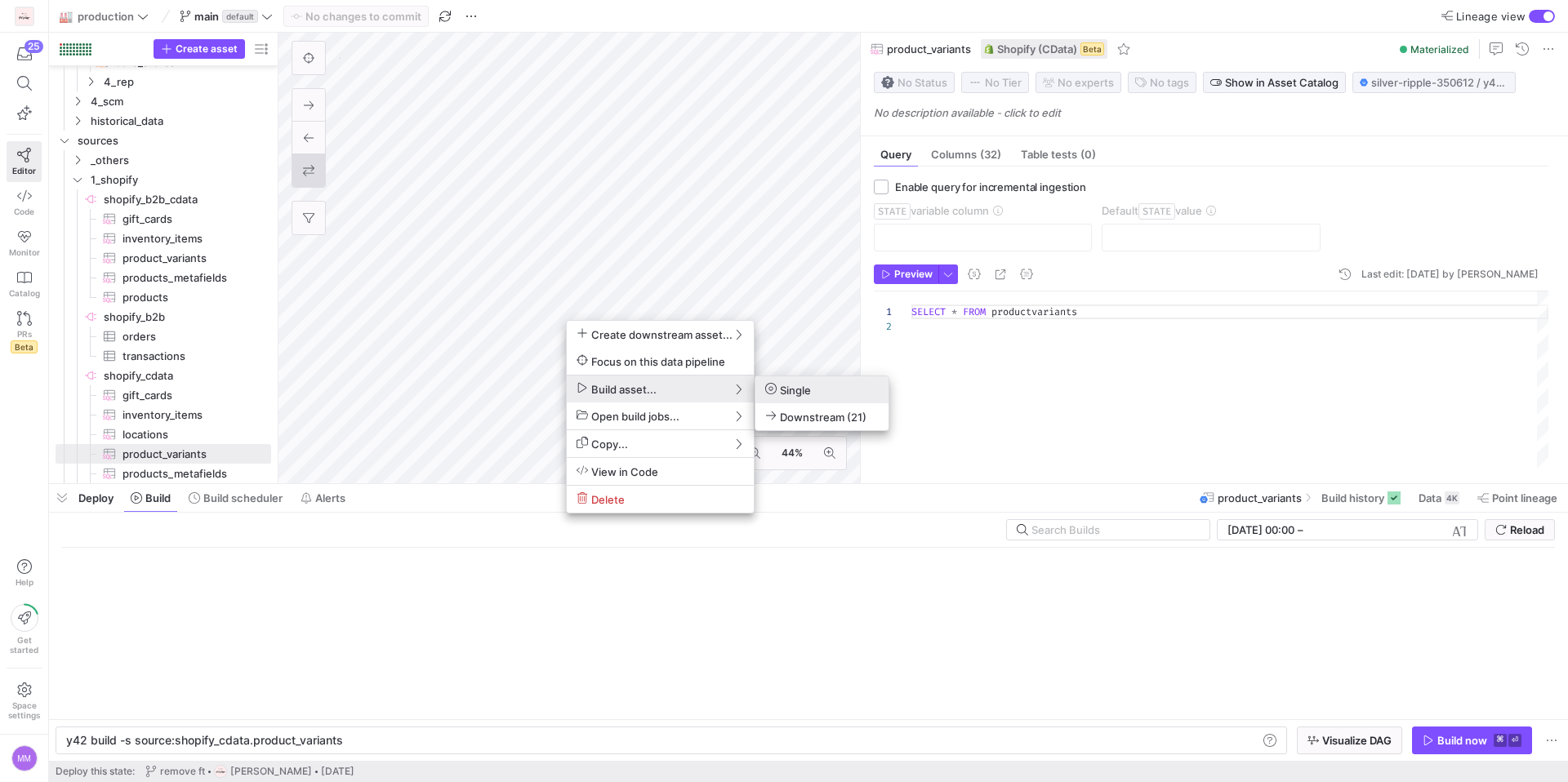
click at [784, 388] on span "Single" at bounding box center [788, 389] width 46 height 14
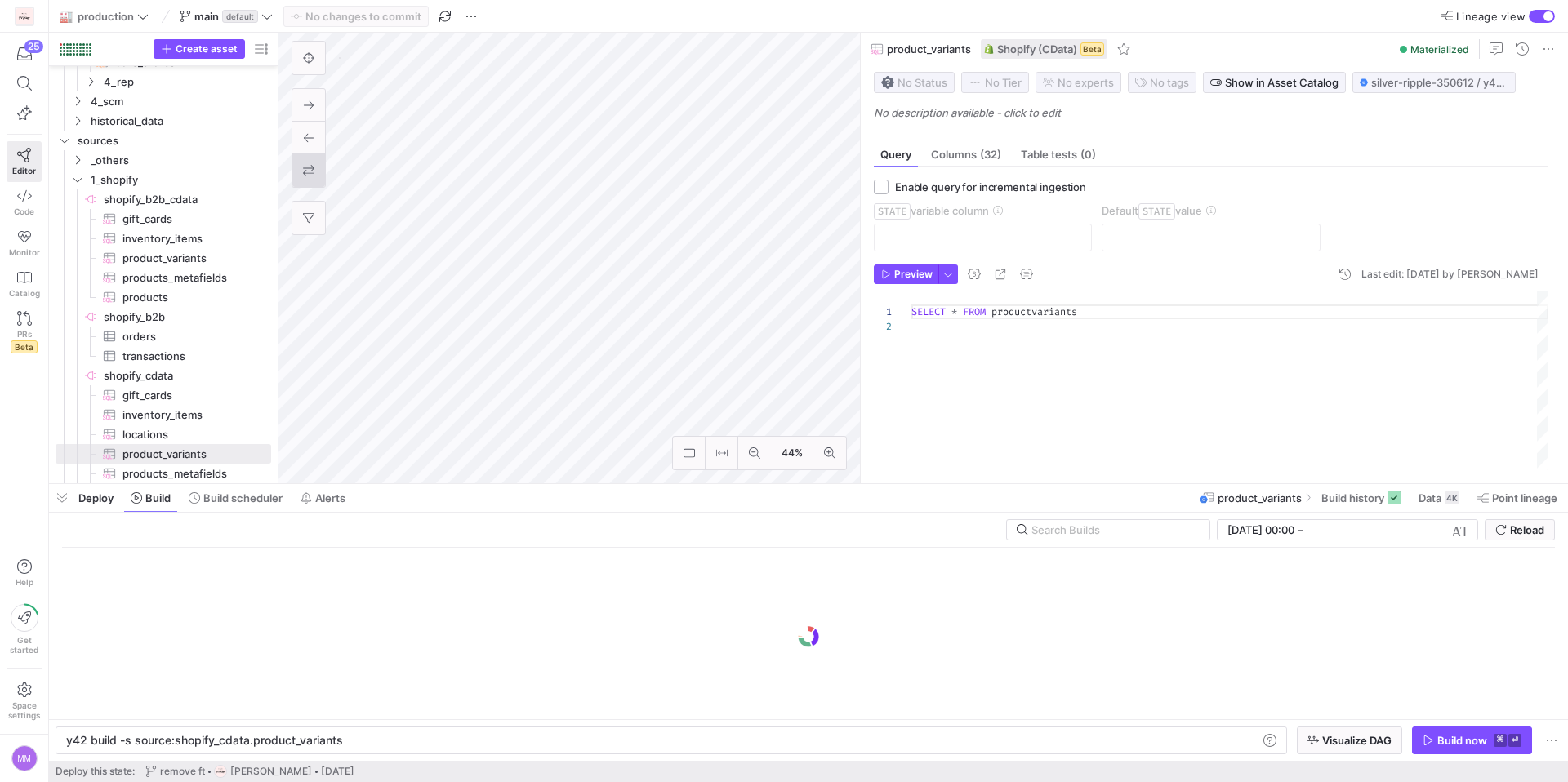
type textarea "y42 build -s source:shopify_cdata.products"
type textarea "SELECT Id, LegacyResourceId, Description, Title, Handle, ProductType, Tags, Sta…"
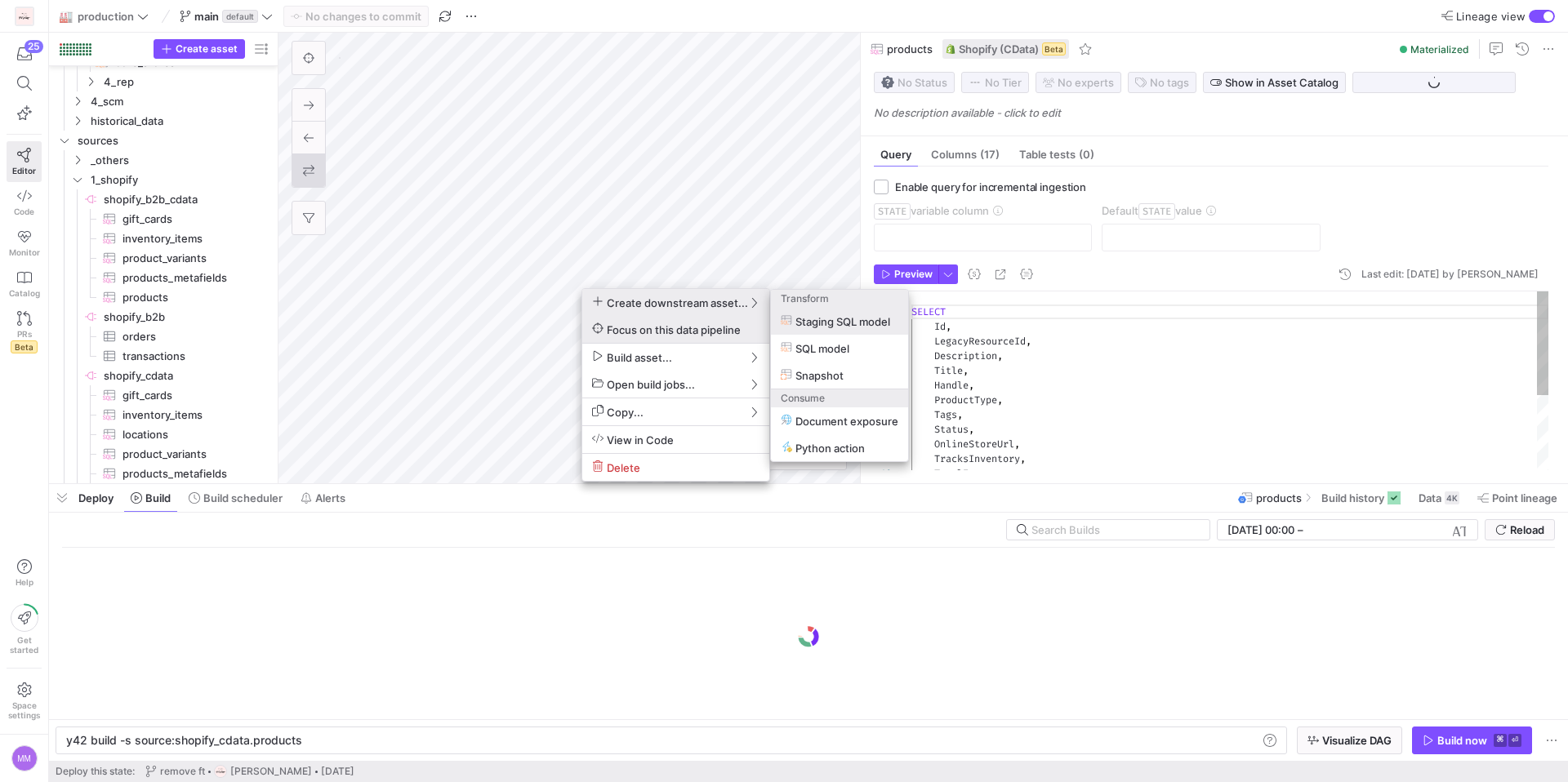
scroll to position [484, 0]
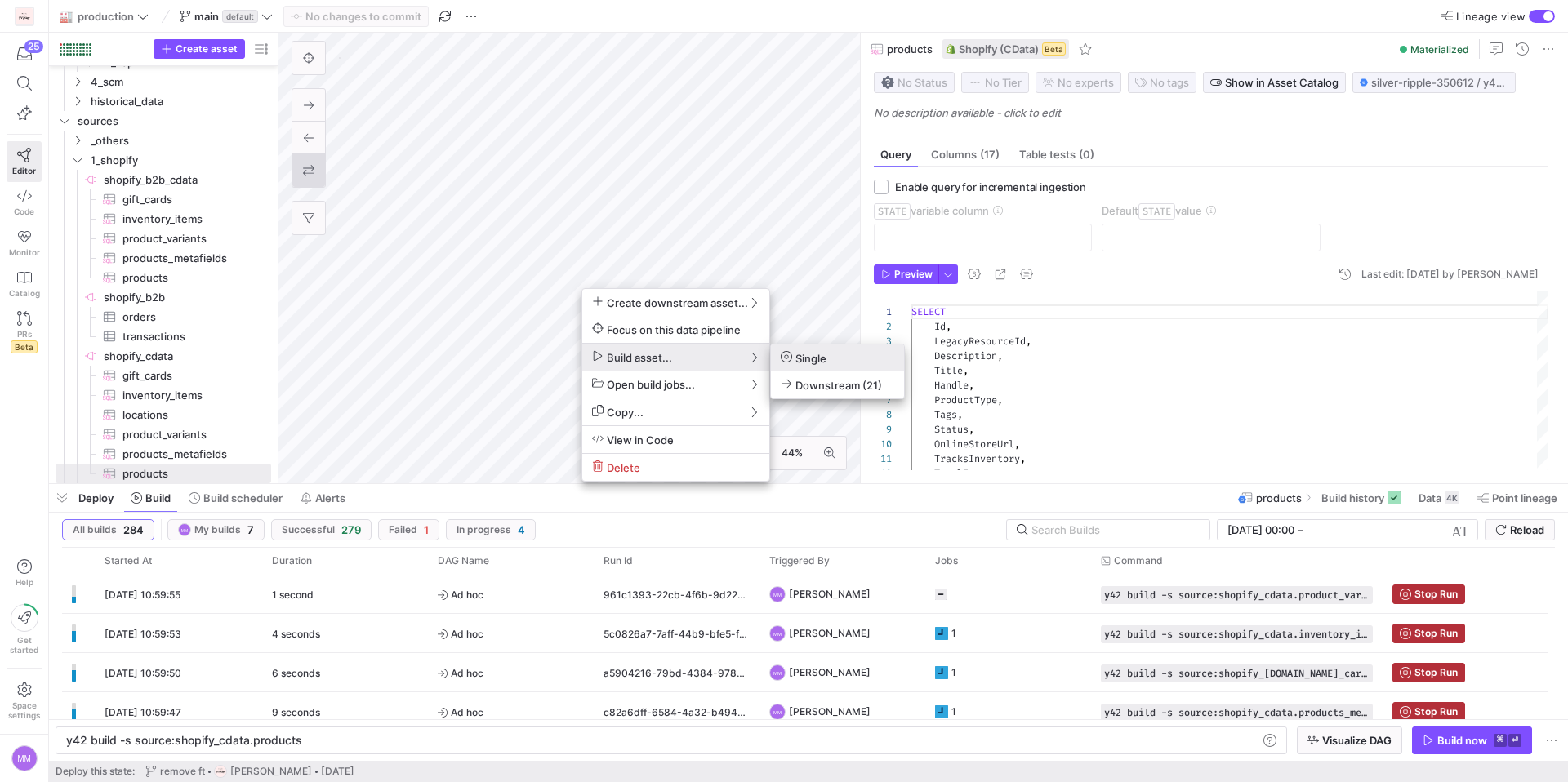
click at [677, 361] on span "Build asset..." at bounding box center [676, 357] width 167 height 14
click at [804, 363] on span "Single" at bounding box center [804, 358] width 46 height 14
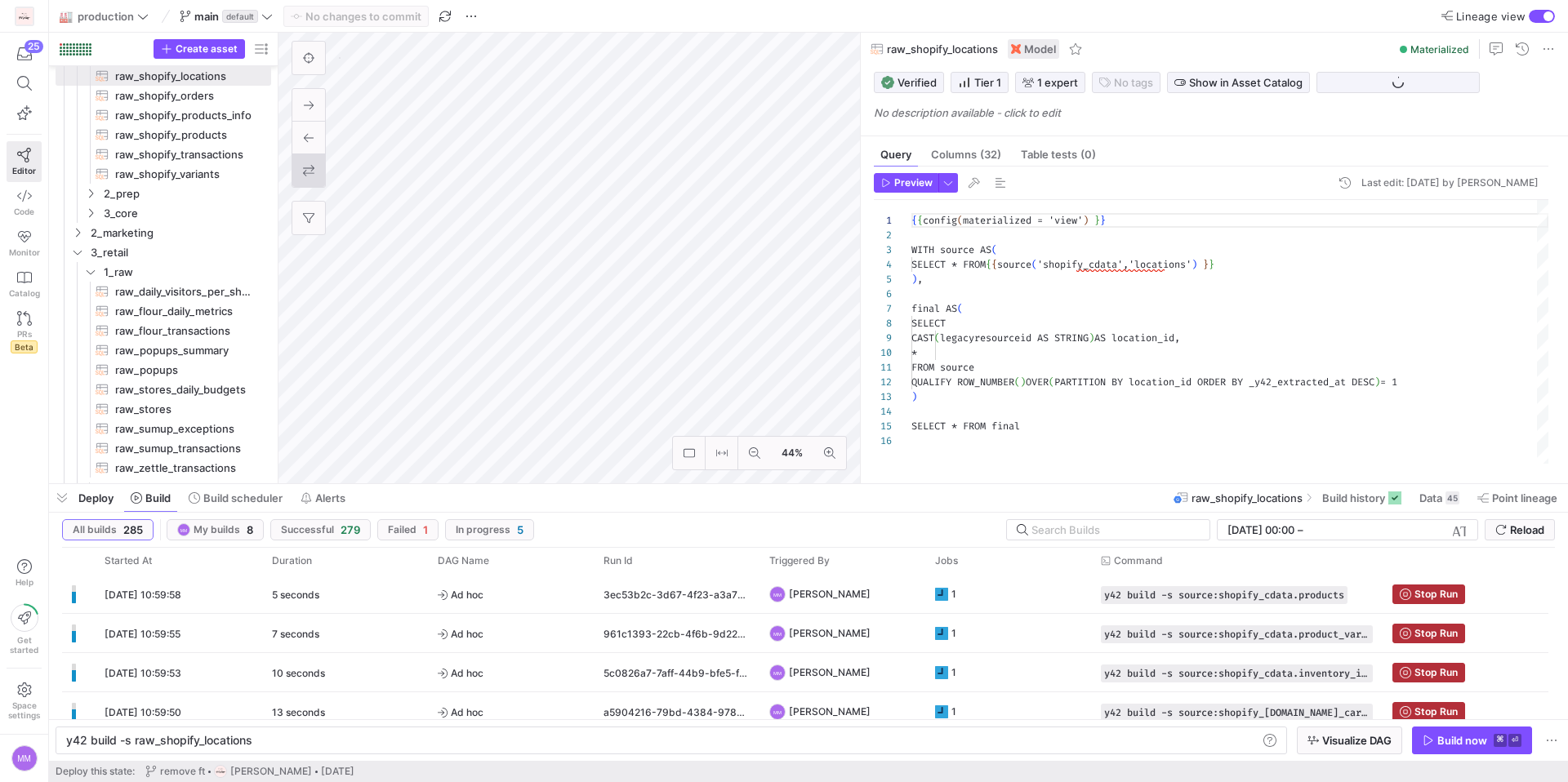
scroll to position [147, 0]
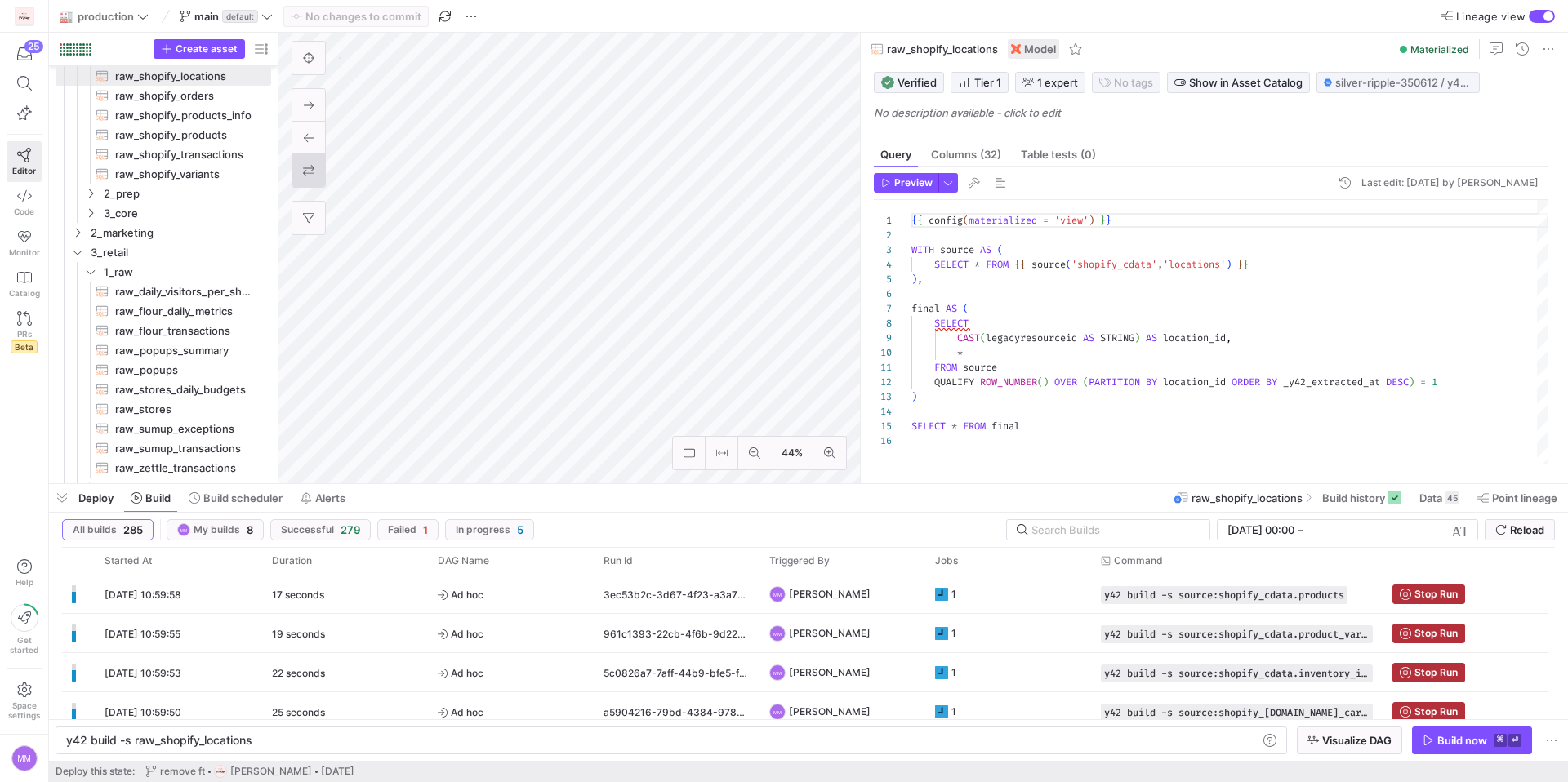
type textarea "y42 build -s raw_shopify_orders"
type textarea "{{ config(materialized = 'view') }} WITH b2b_orders AS ( SELECT 'B2B' AS websho…"
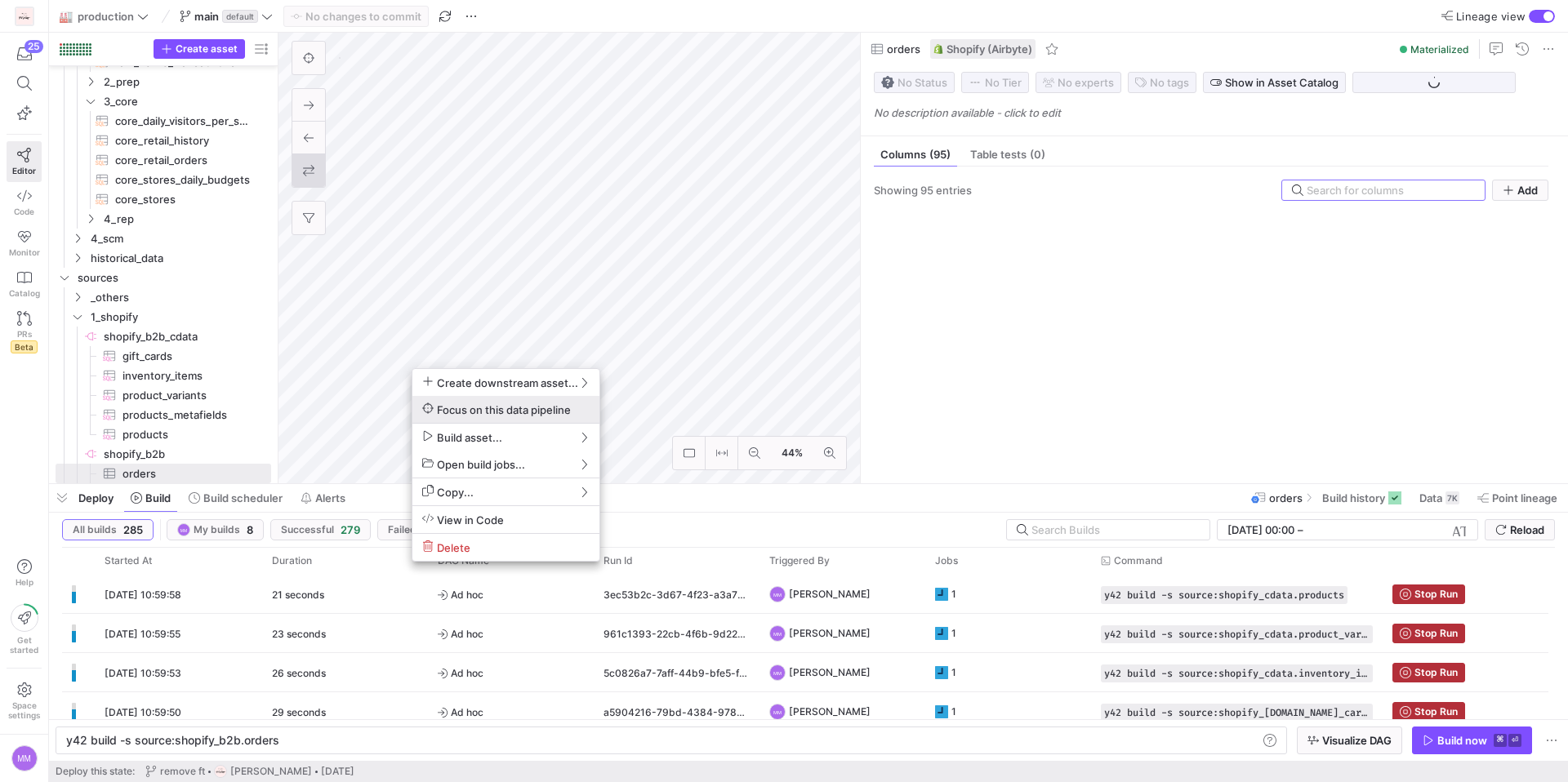
scroll to position [563, 0]
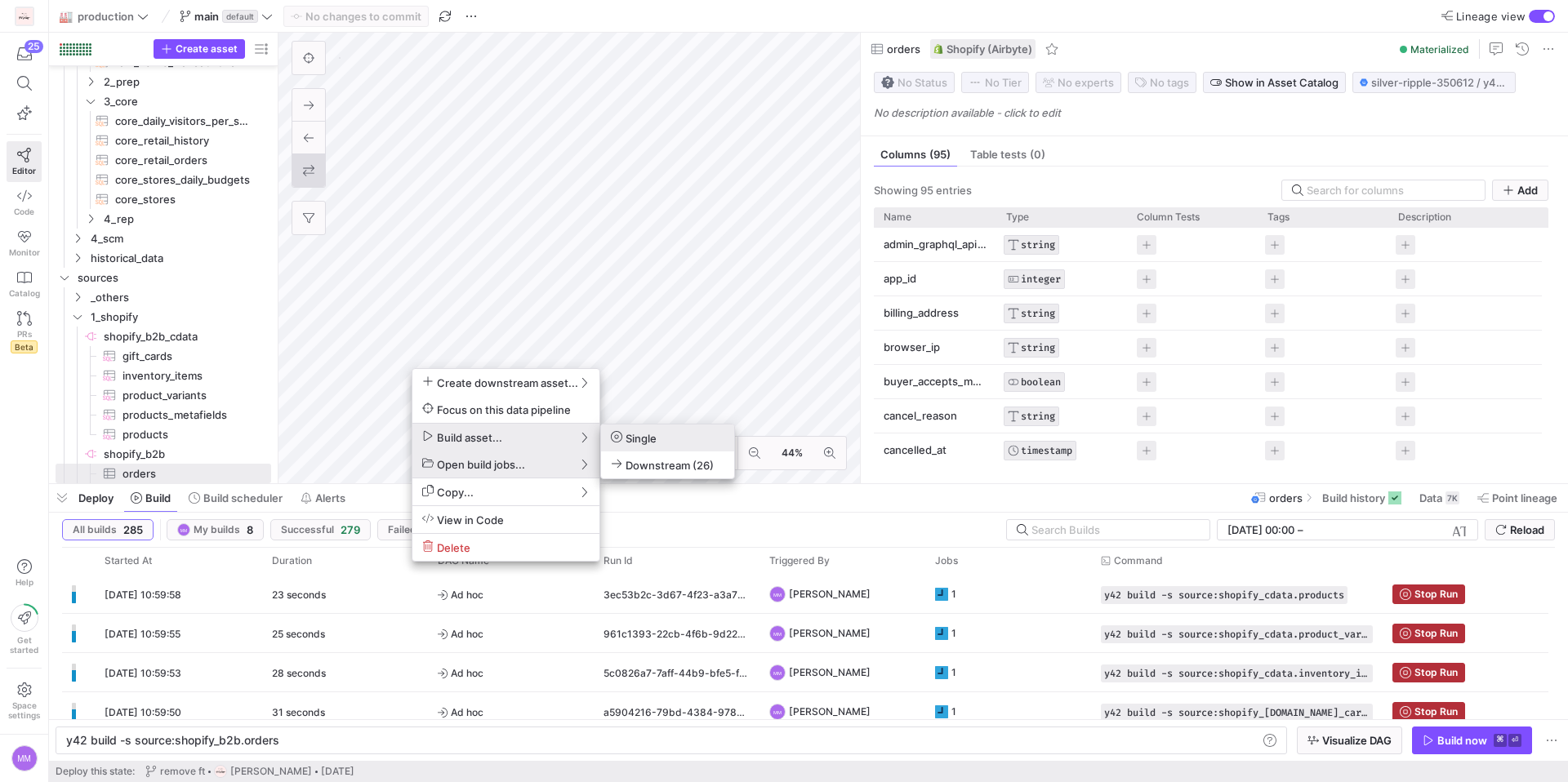
click at [632, 434] on span "Single" at bounding box center [634, 437] width 46 height 14
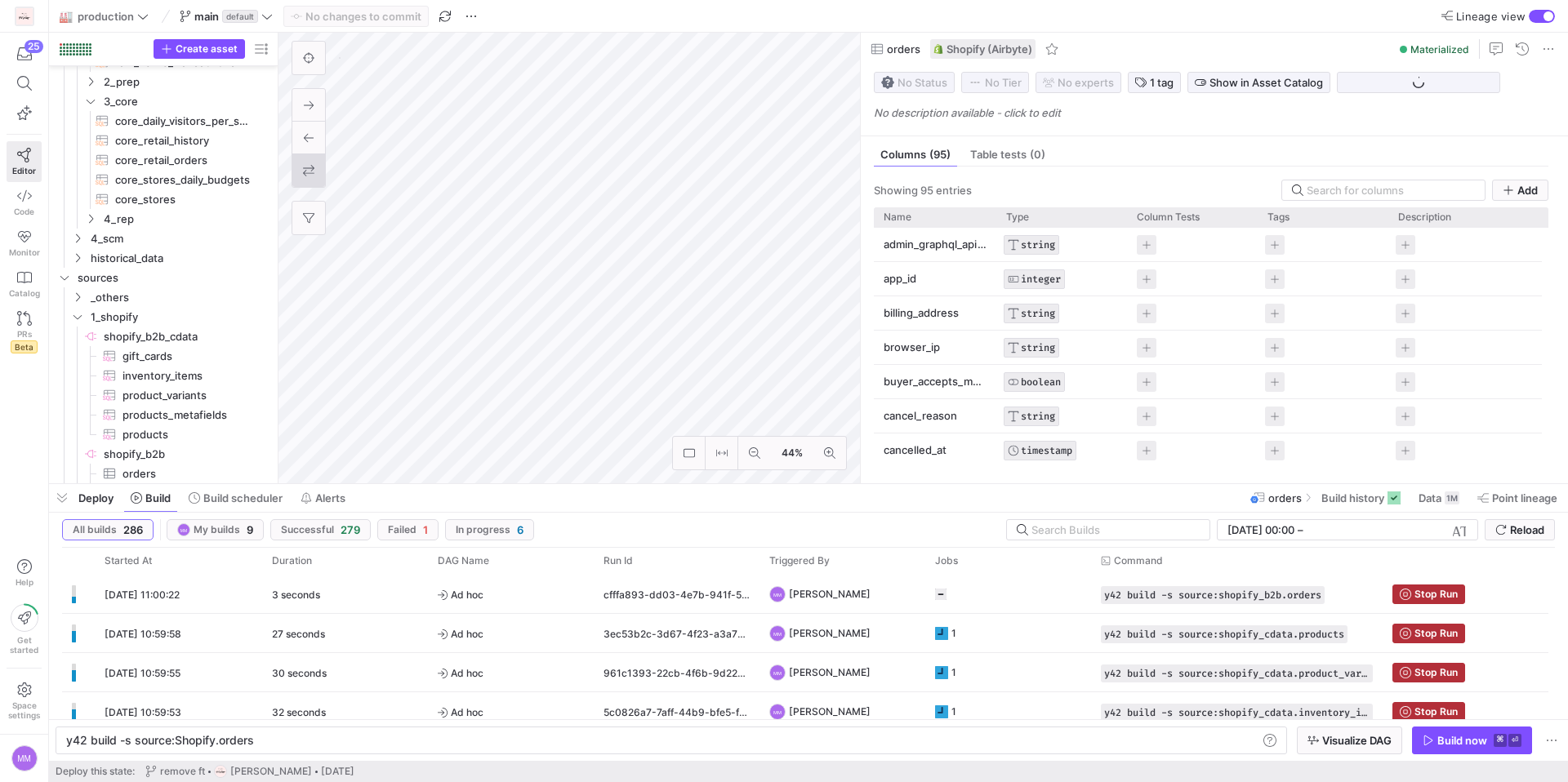
scroll to position [778, 0]
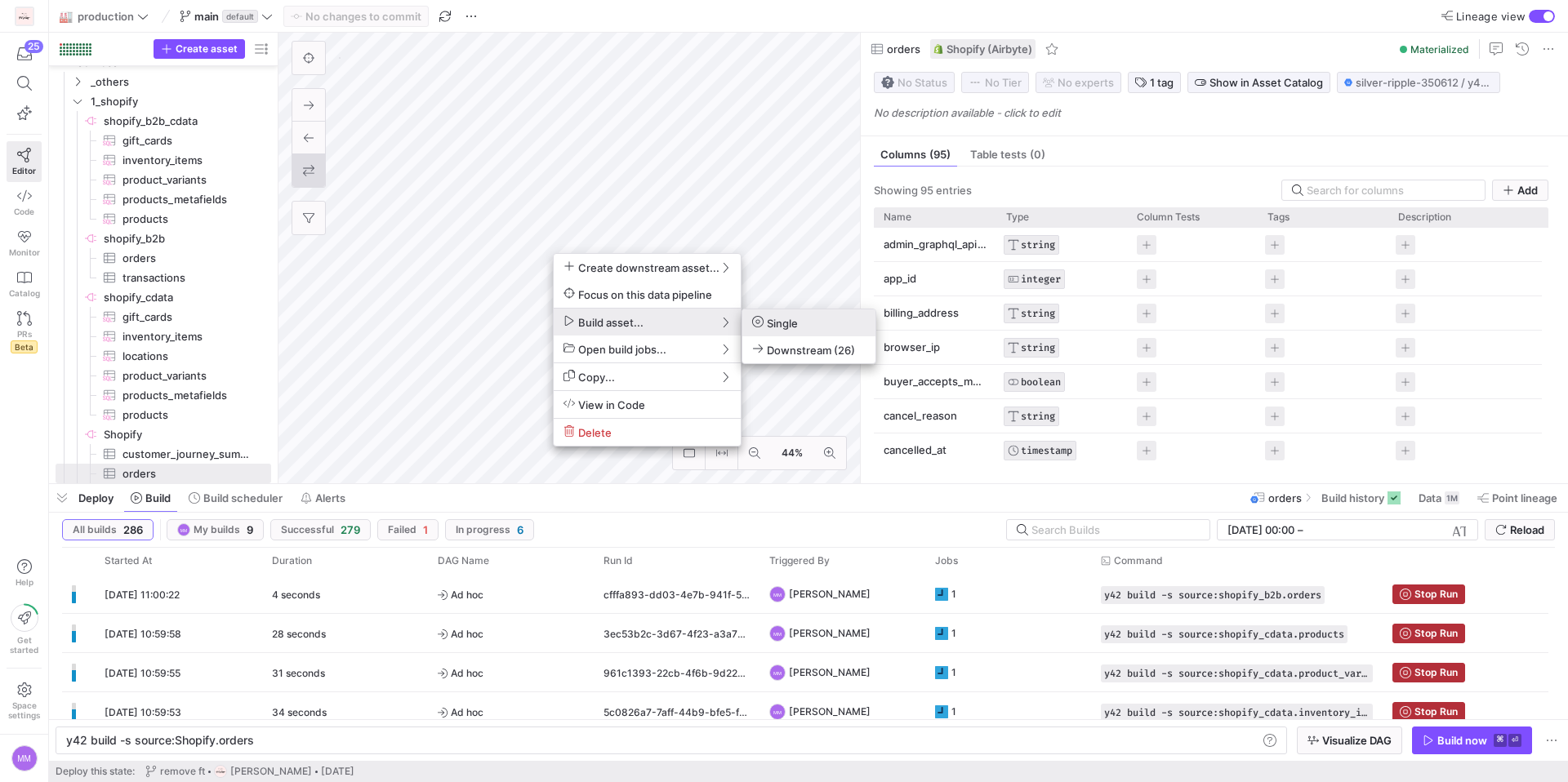
click at [766, 325] on span "Single" at bounding box center [775, 323] width 46 height 14
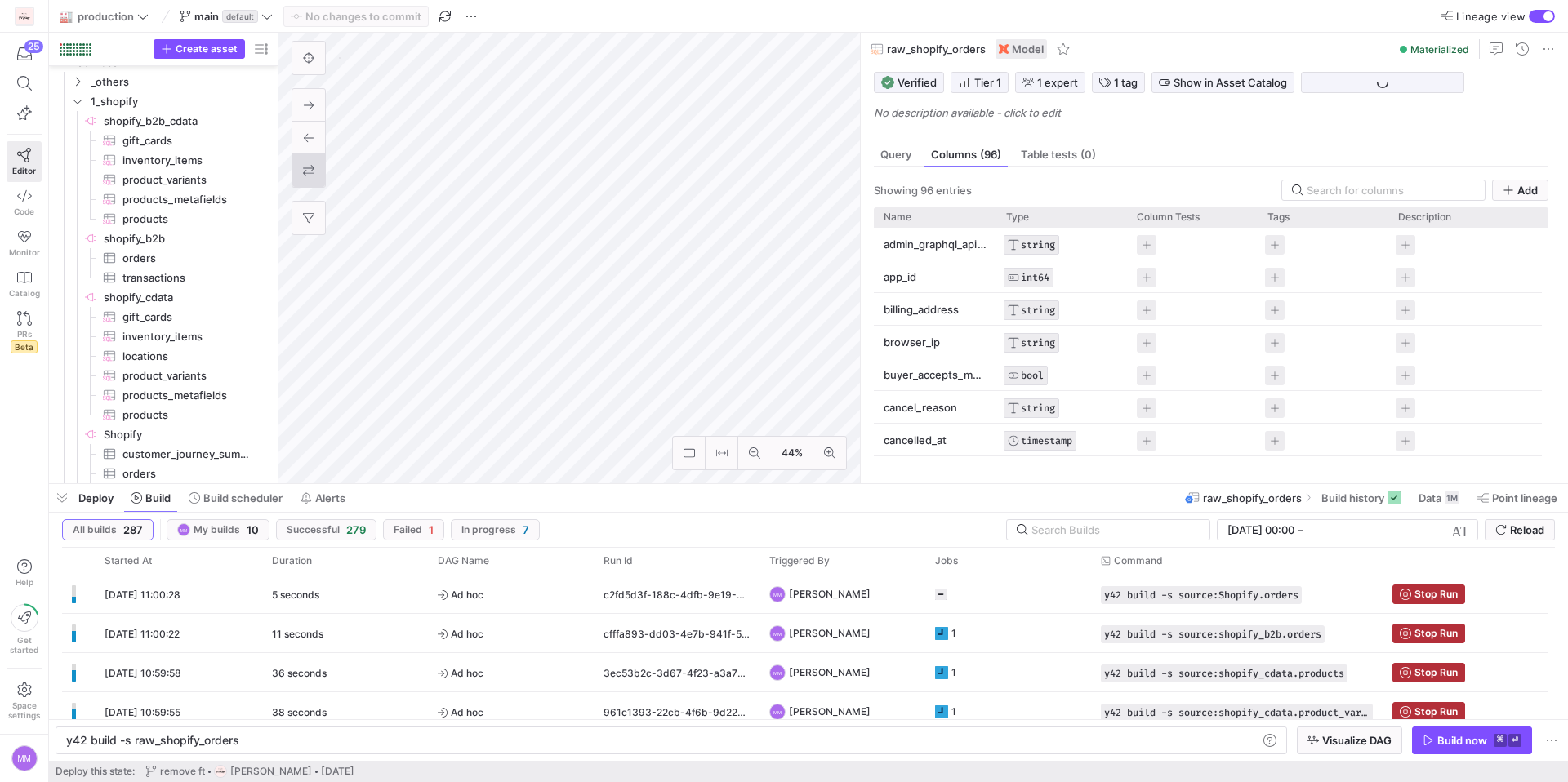
type textarea "y42 build -s raw_shopify_orders"
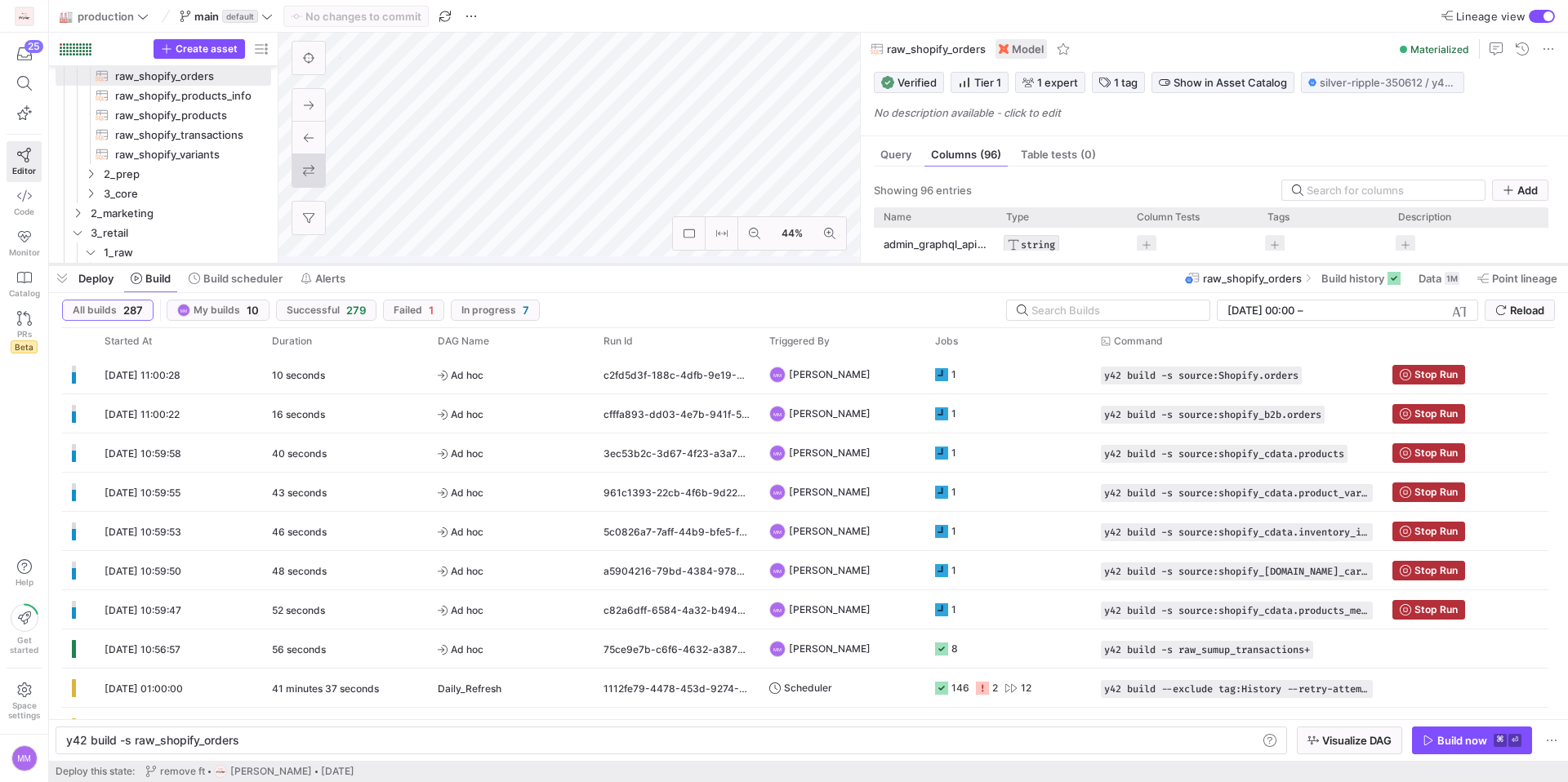
click at [696, 260] on as-split "🏭 production main default No changes to commit Lineage view Create asset Drag h…" at bounding box center [809, 391] width 1519 height 782
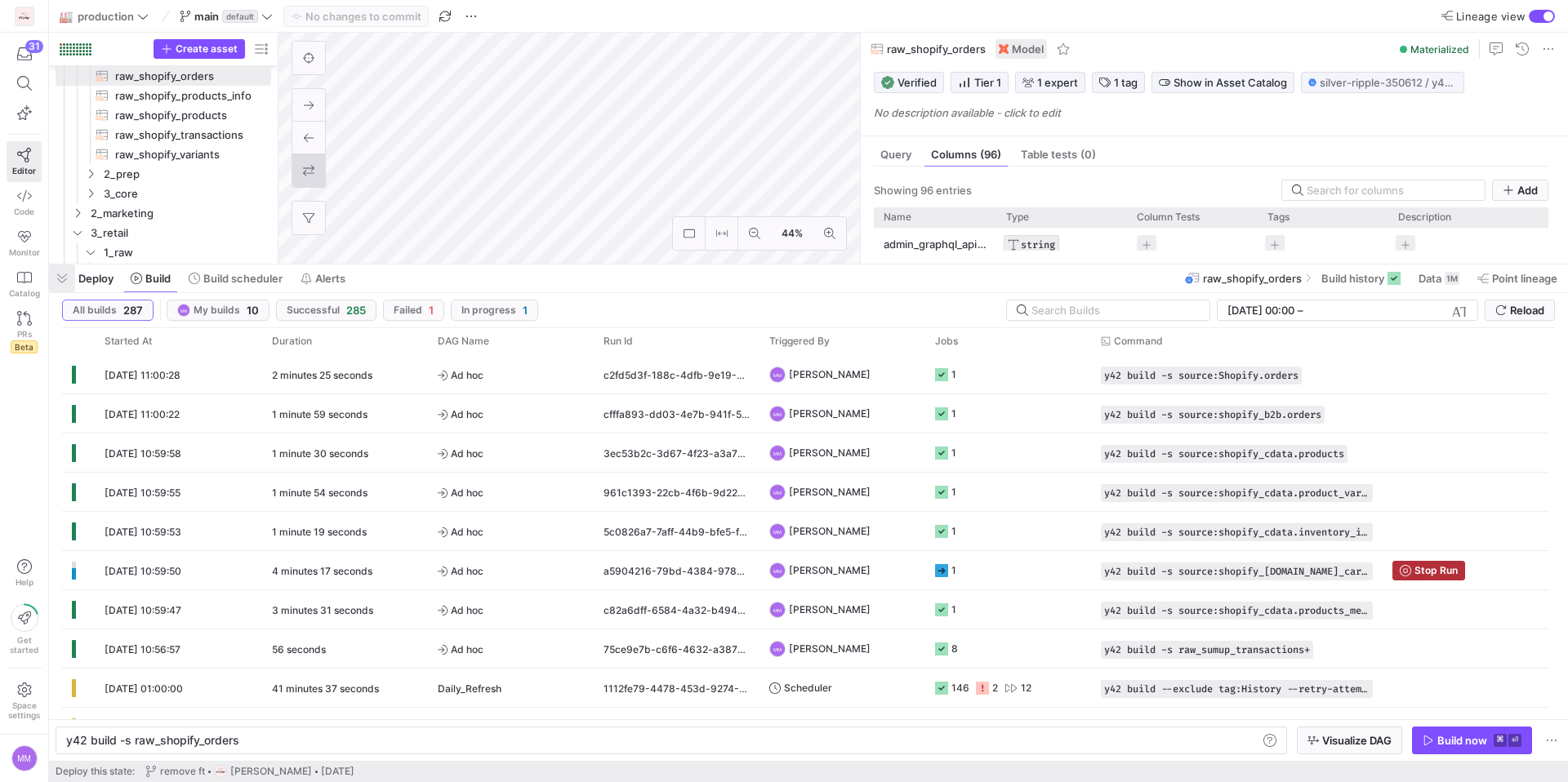
click at [66, 282] on span "button" at bounding box center [62, 278] width 26 height 28
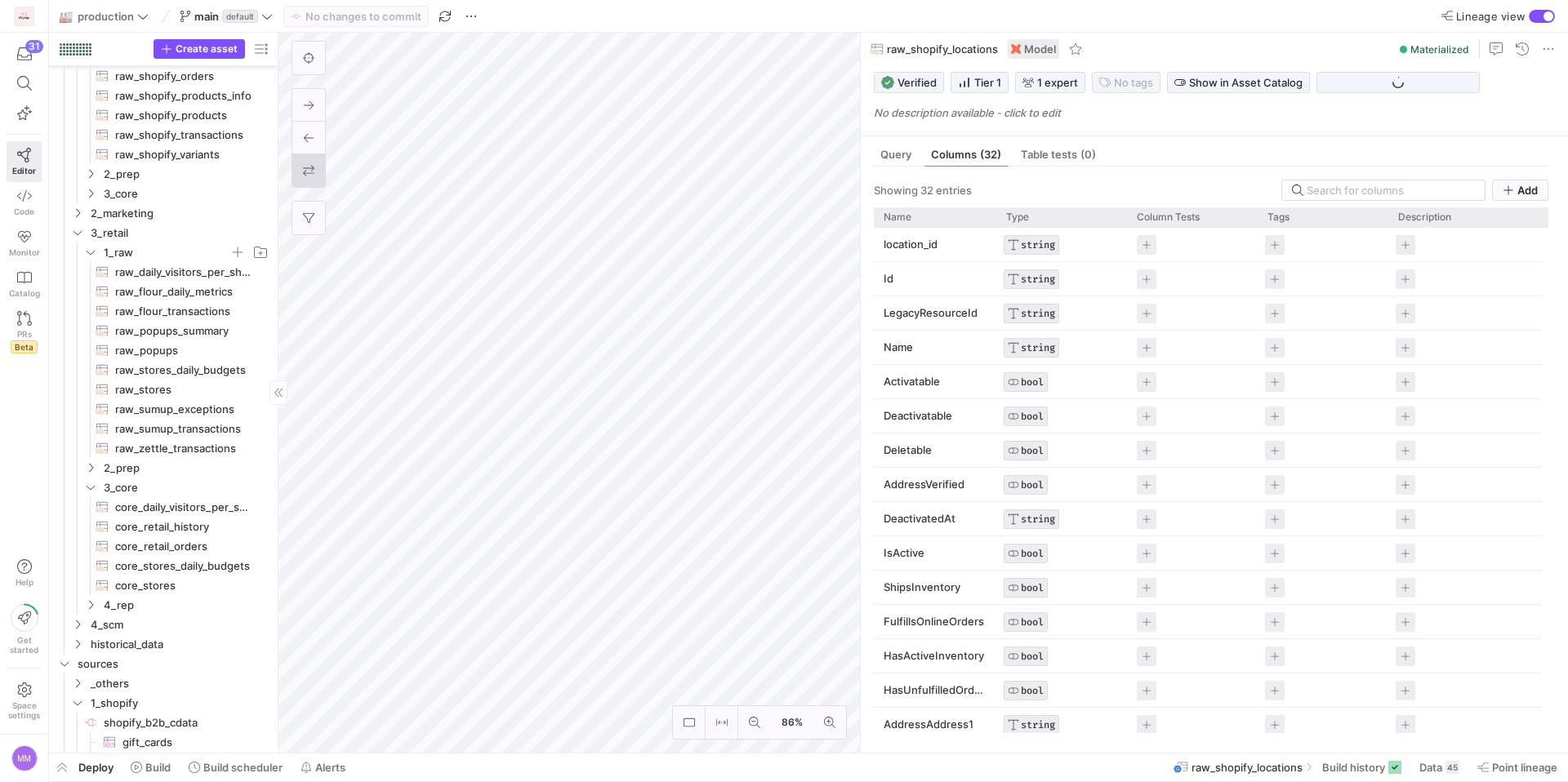
scroll to position [156, 0]
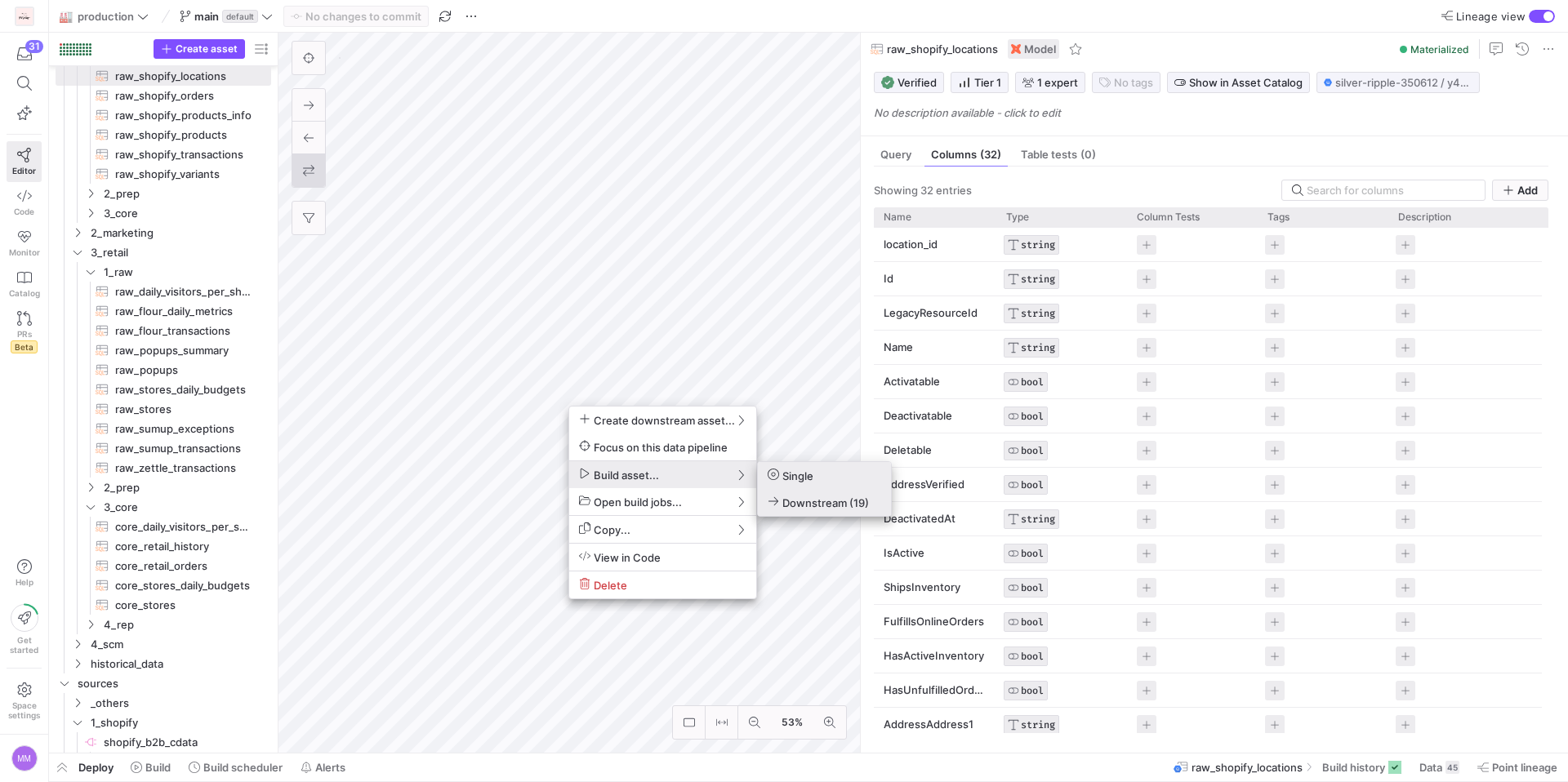
click at [793, 495] on span "Downstream (19)" at bounding box center [818, 502] width 102 height 14
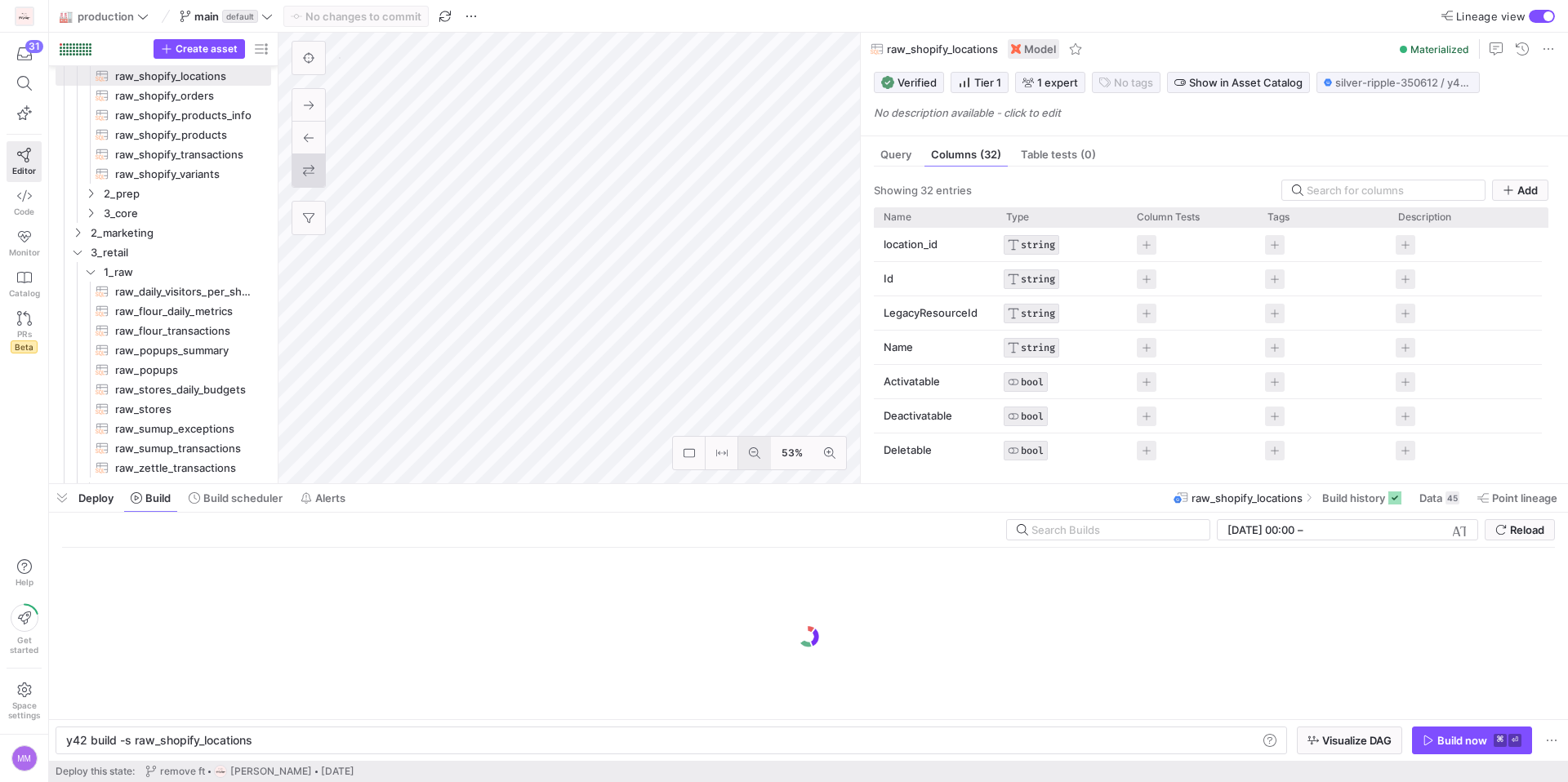
scroll to position [0, 184]
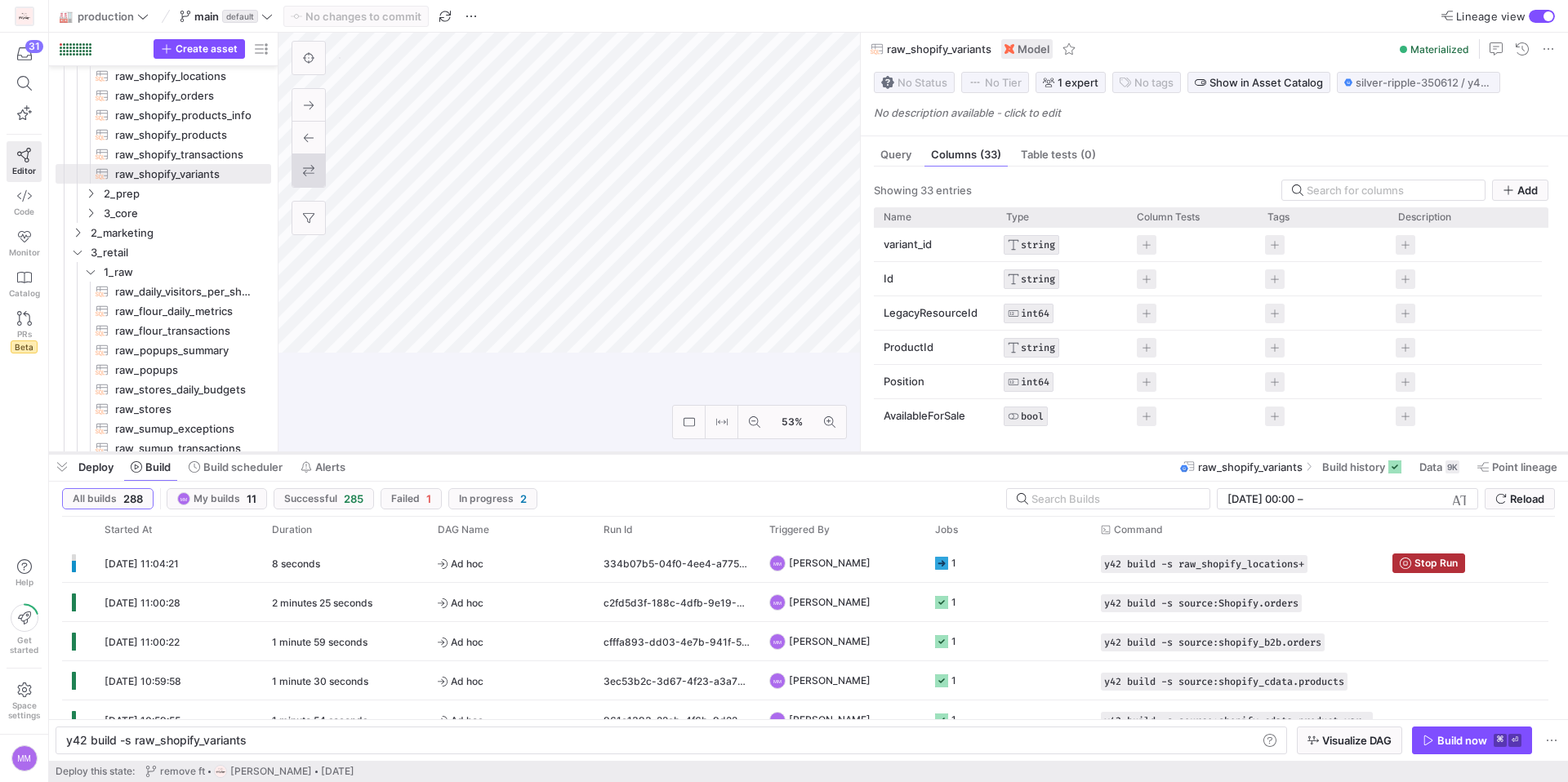
drag, startPoint x: 588, startPoint y: 485, endPoint x: 569, endPoint y: 453, distance: 37.2
click at [569, 454] on div at bounding box center [809, 453] width 1519 height 7
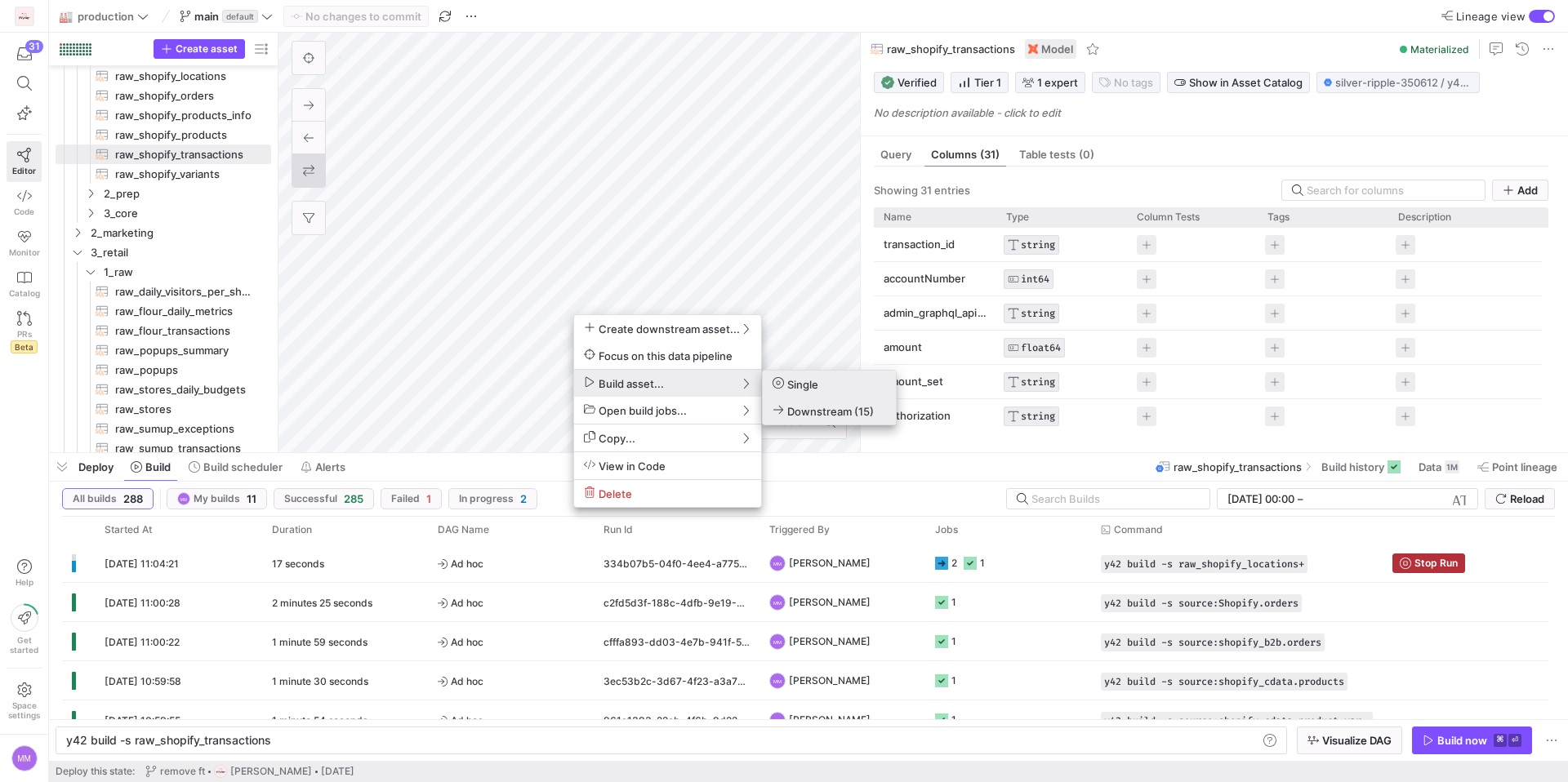
click at [800, 409] on span "Downstream (15)" at bounding box center [823, 410] width 102 height 14
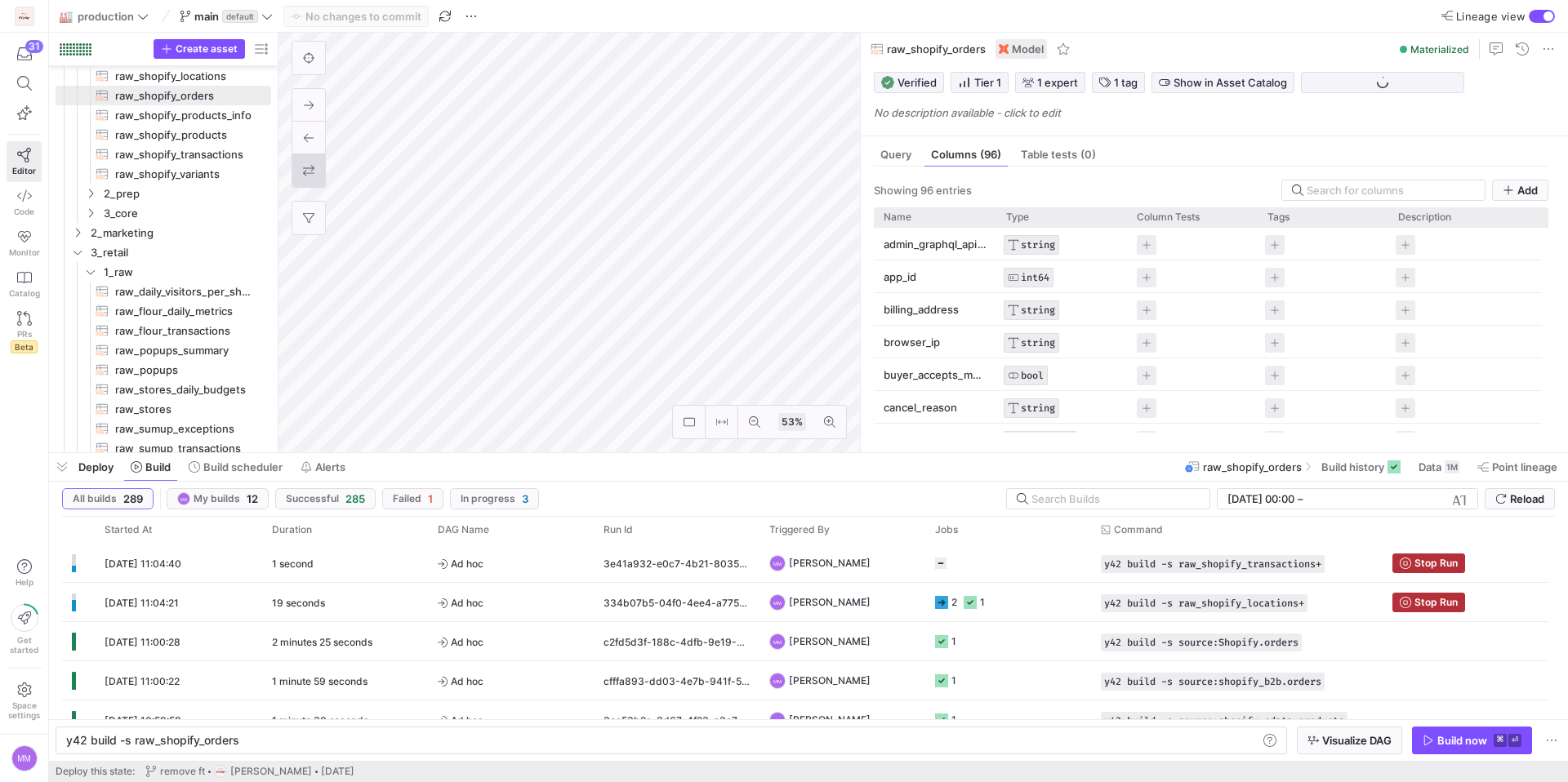
type textarea "y42 build -s raw_shopify_orders"
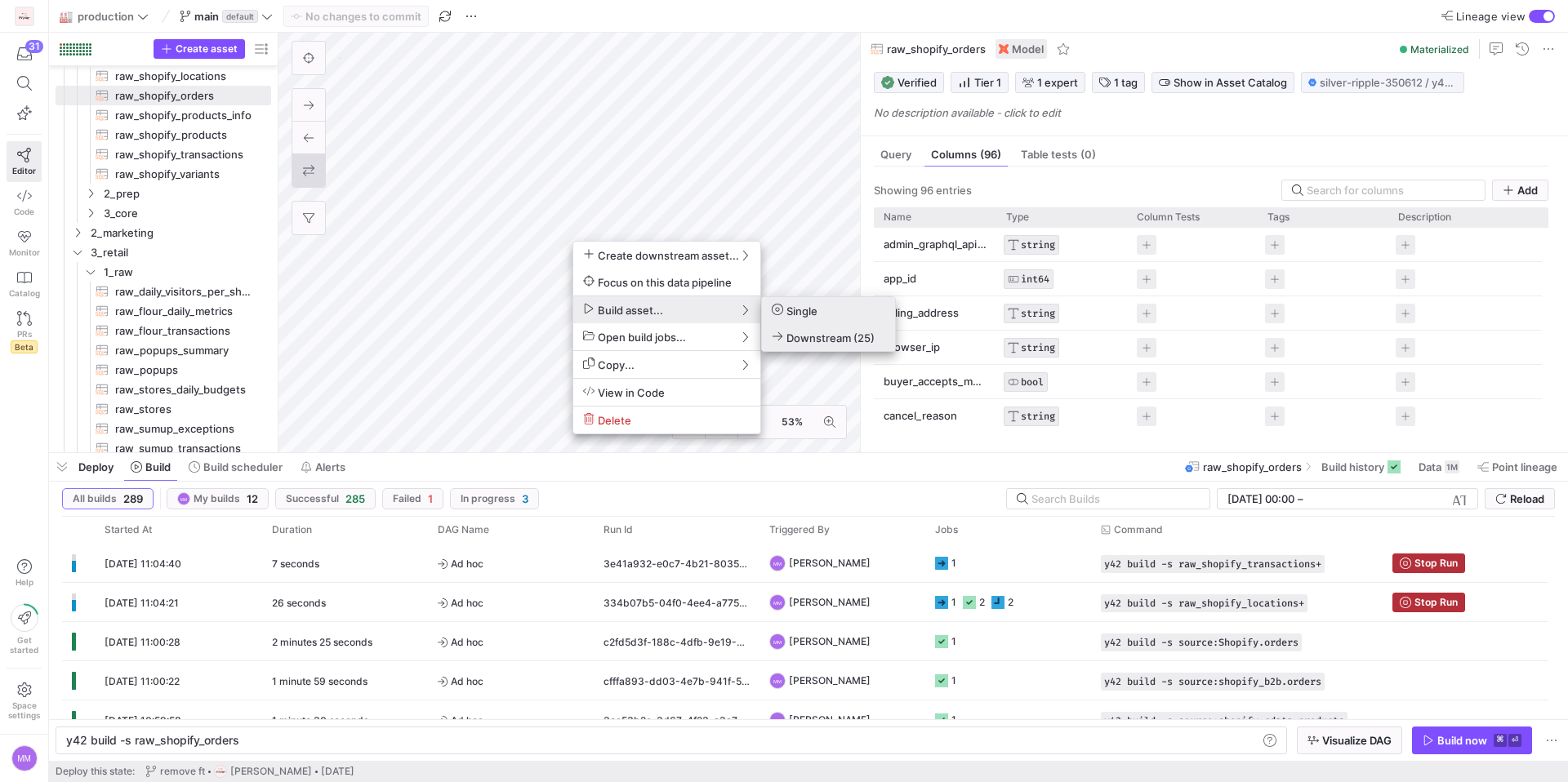
click at [804, 336] on span "Downstream (25)" at bounding box center [823, 337] width 103 height 14
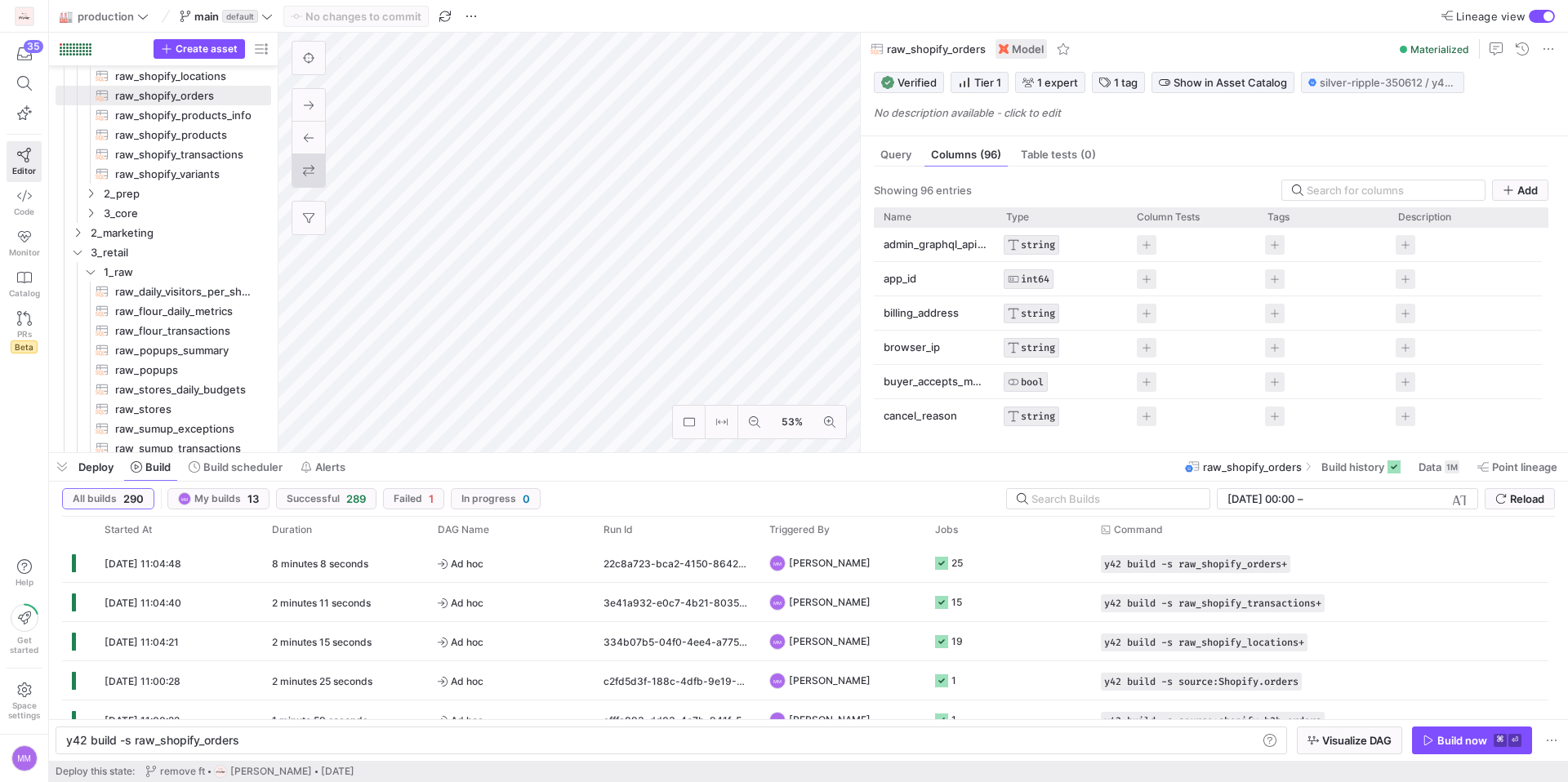
scroll to position [156, 0]
